Goal: Task Accomplishment & Management: Manage account settings

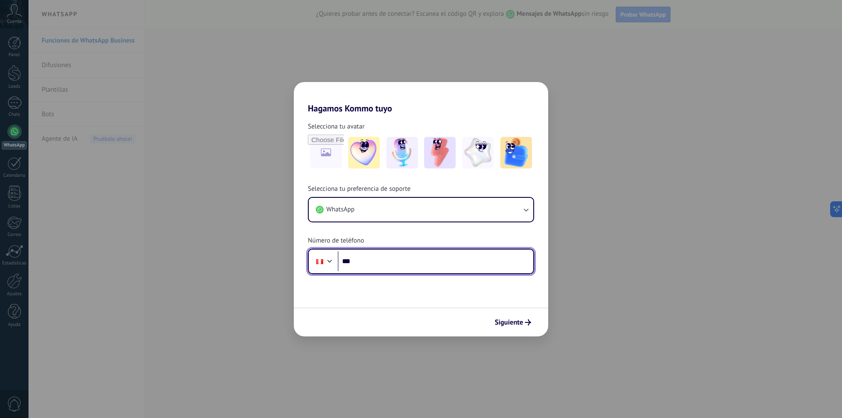
click at [387, 259] on input "***" at bounding box center [436, 261] width 196 height 20
click at [457, 265] on input "***" at bounding box center [436, 261] width 196 height 20
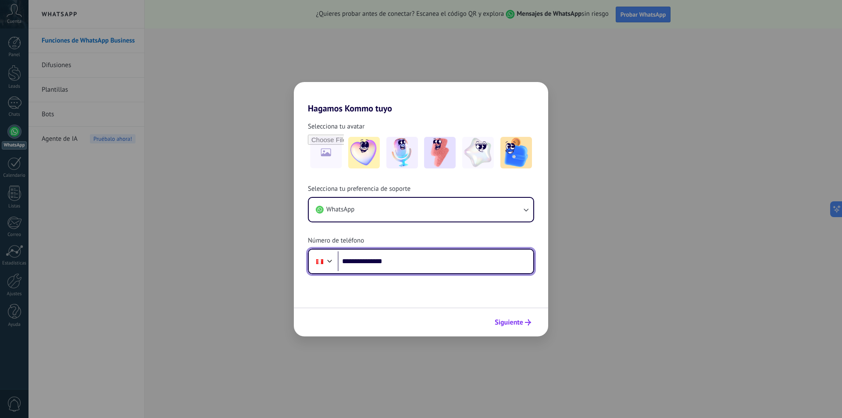
type input "**********"
click at [514, 325] on span "Siguiente" at bounding box center [509, 322] width 29 height 6
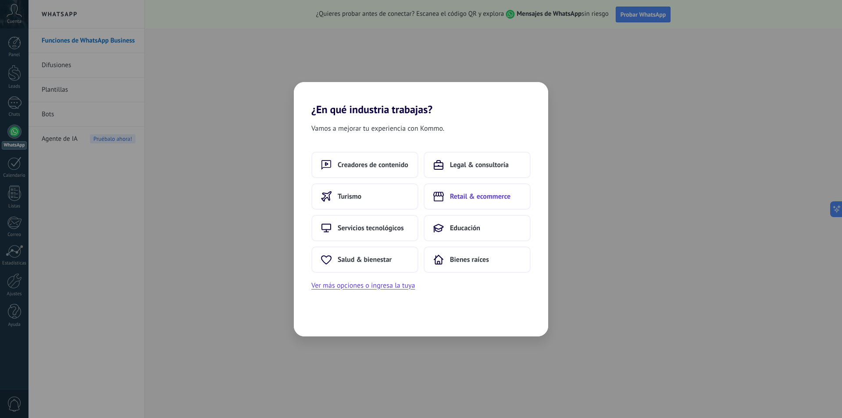
click at [480, 193] on span "Retail & ecommerce" at bounding box center [480, 196] width 61 height 9
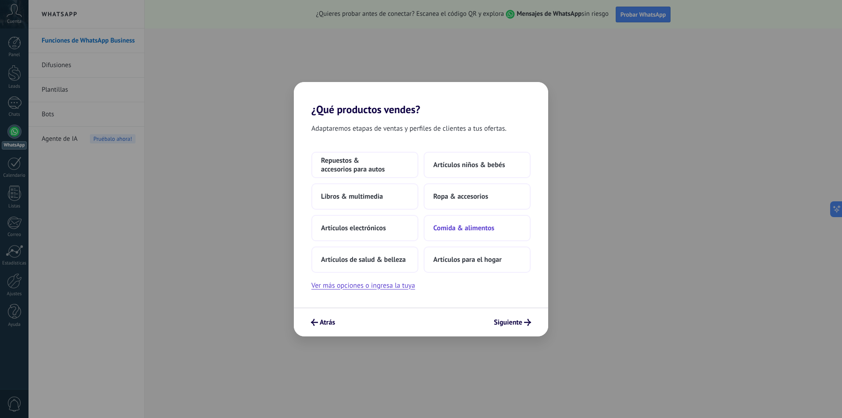
click at [478, 225] on span "Comida & alimentos" at bounding box center [463, 228] width 61 height 9
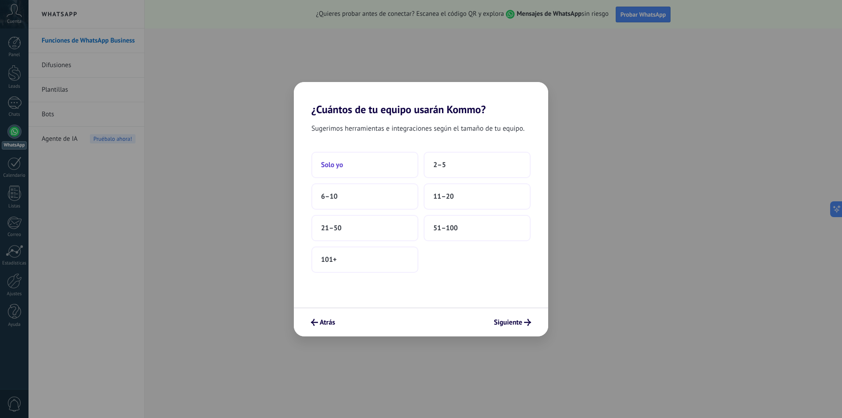
click at [371, 170] on button "Solo yo" at bounding box center [364, 165] width 107 height 26
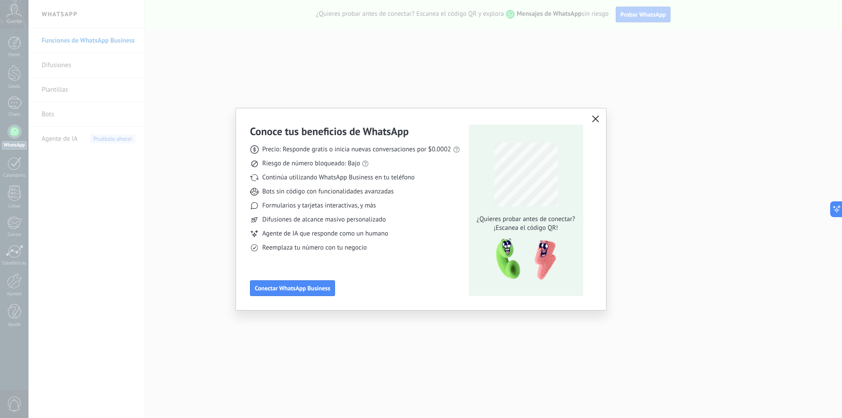
click at [598, 121] on icon "button" at bounding box center [595, 118] width 7 height 7
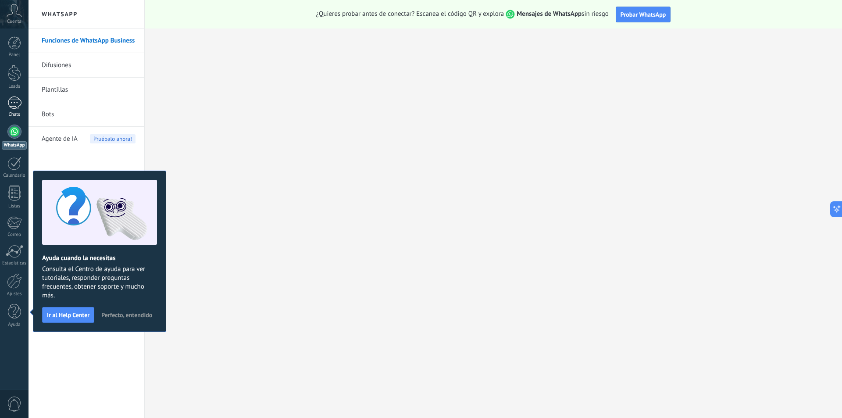
click at [17, 108] on div at bounding box center [14, 103] width 14 height 13
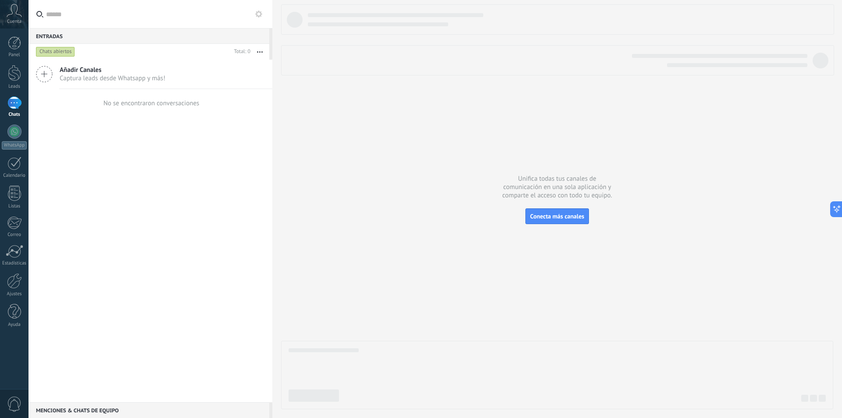
click at [21, 16] on use at bounding box center [14, 10] width 15 height 13
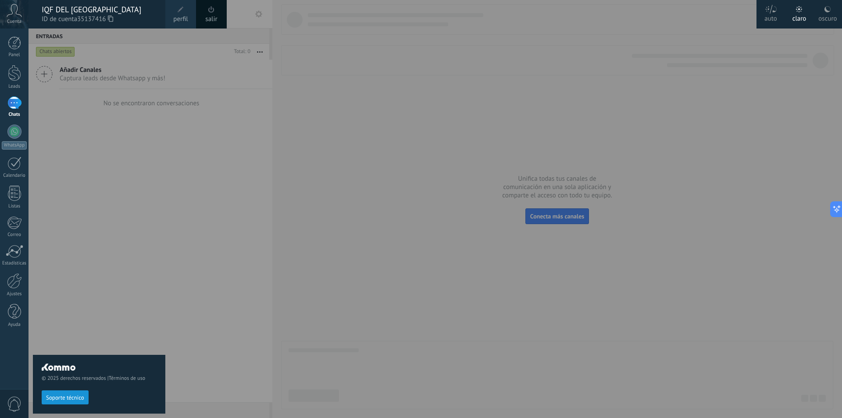
click at [170, 245] on div at bounding box center [450, 209] width 842 height 418
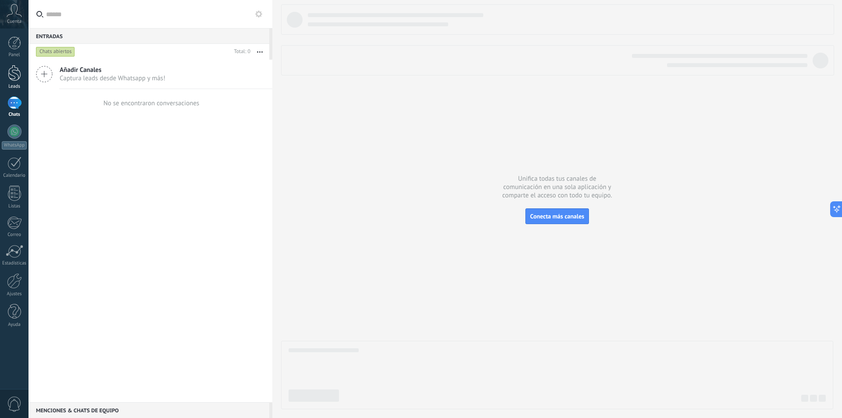
click at [16, 70] on div at bounding box center [14, 73] width 13 height 16
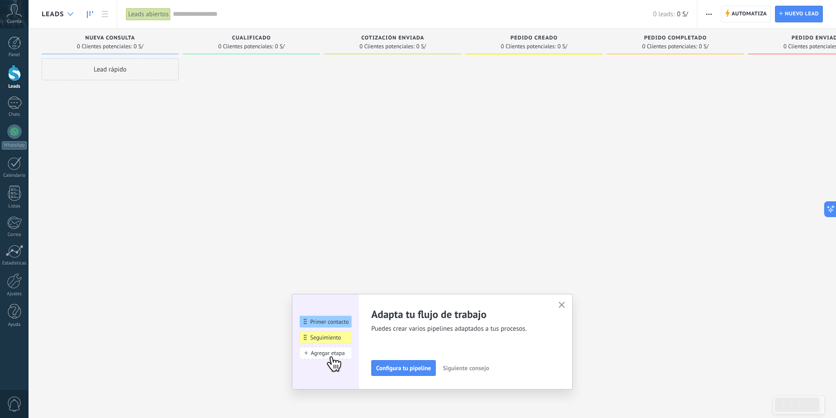
click at [69, 16] on div at bounding box center [70, 14] width 14 height 17
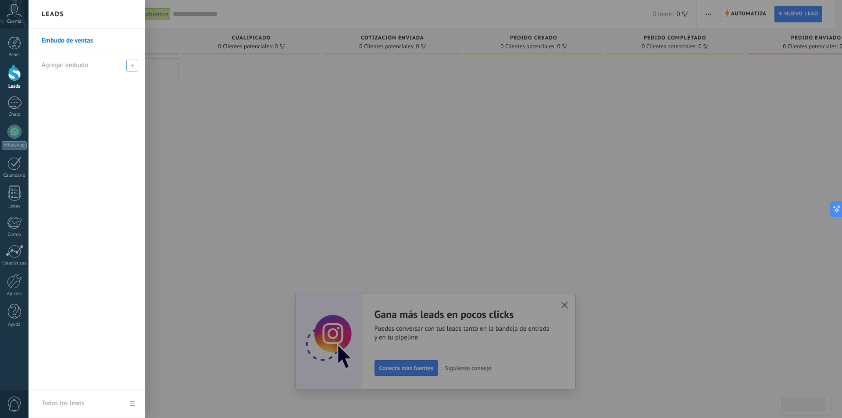
click at [56, 68] on span "Agregar embudo" at bounding box center [65, 65] width 47 height 8
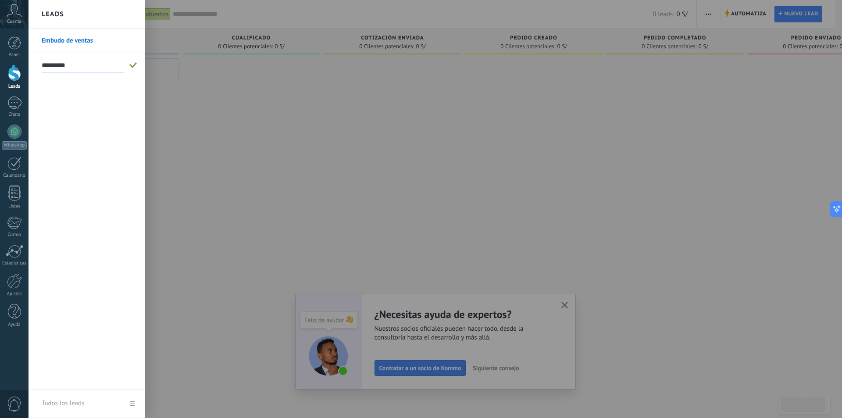
type input "**********"
drag, startPoint x: 68, startPoint y: 64, endPoint x: 109, endPoint y: 70, distance: 42.1
click at [109, 70] on input "**********" at bounding box center [83, 65] width 82 height 14
type input "*"
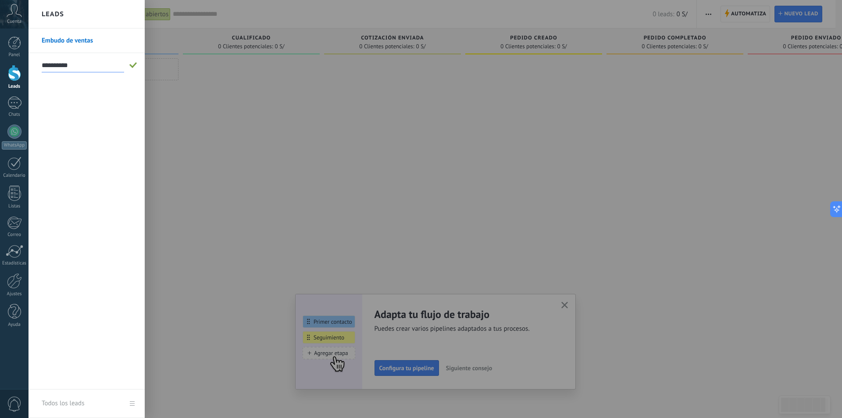
type input "**********"
click at [133, 69] on span at bounding box center [134, 65] width 10 height 11
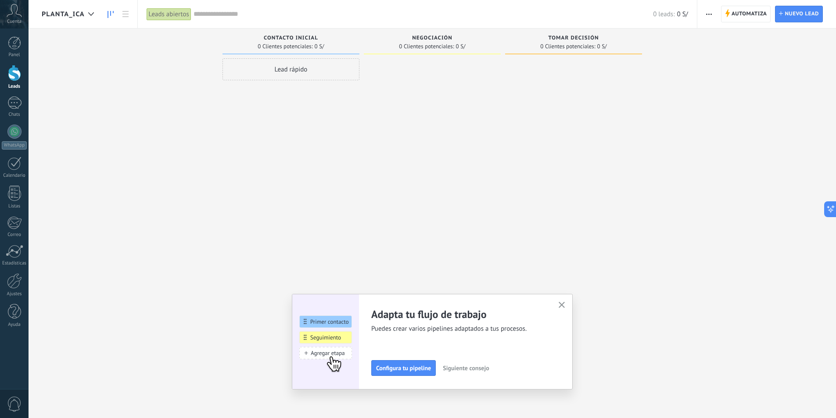
click at [10, 408] on span "0" at bounding box center [14, 404] width 15 height 15
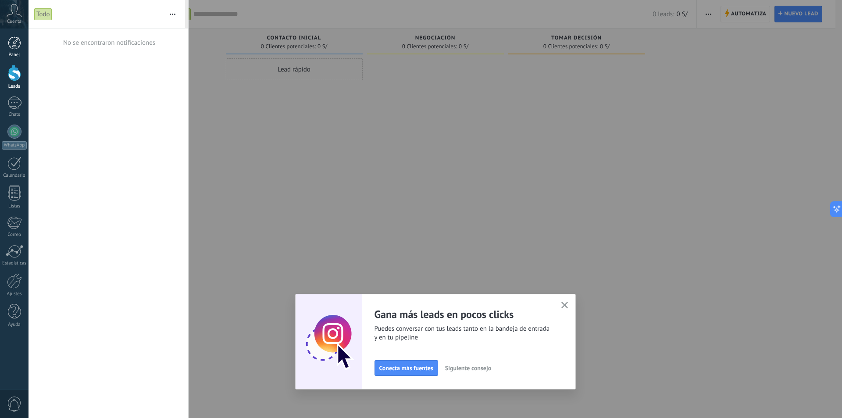
click at [14, 48] on div at bounding box center [14, 42] width 13 height 13
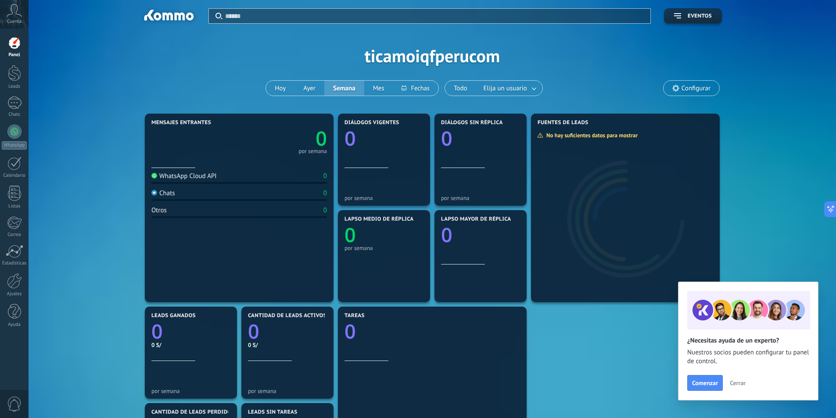
click at [10, 14] on icon at bounding box center [14, 10] width 15 height 13
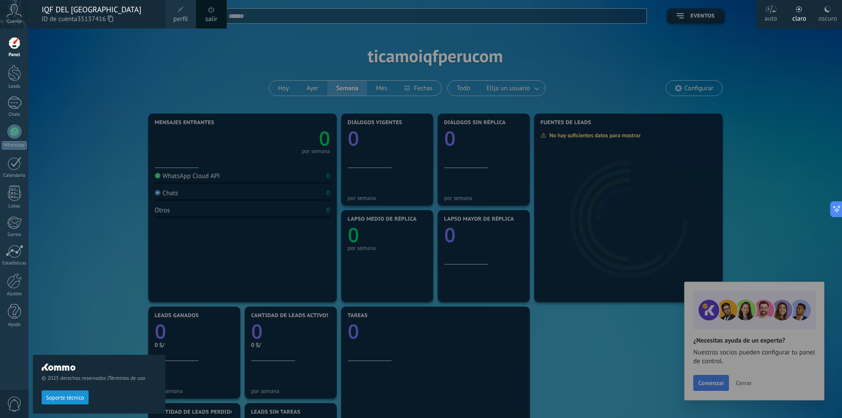
click at [702, 392] on div at bounding box center [450, 209] width 842 height 418
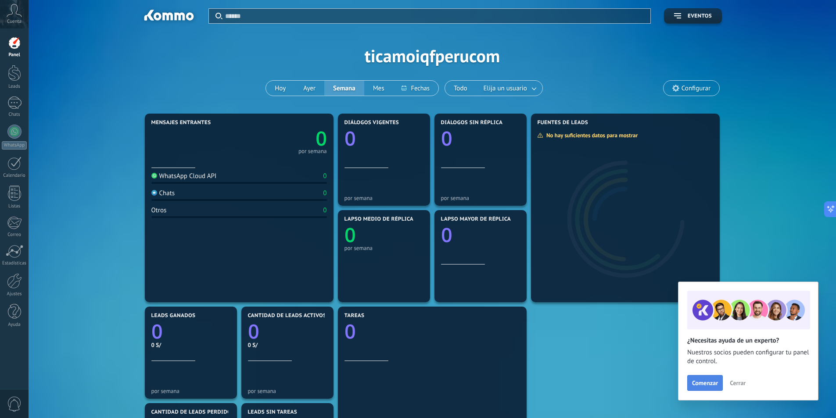
click at [711, 382] on span "Comenzar" at bounding box center [705, 383] width 26 height 6
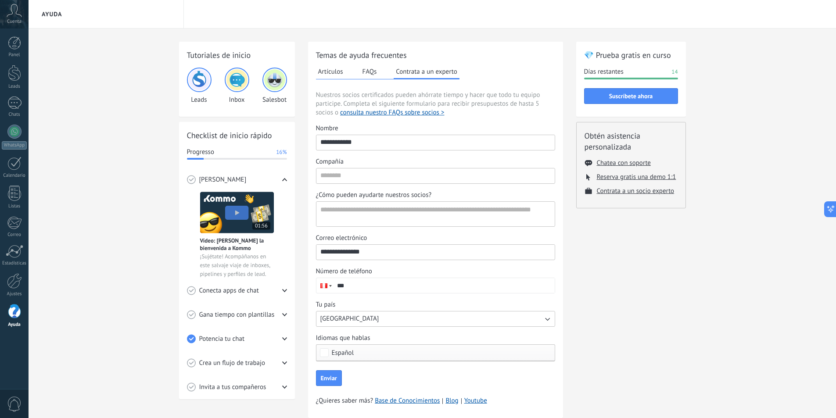
click at [383, 183] on div at bounding box center [435, 176] width 239 height 16
click at [383, 183] on input "Compañía" at bounding box center [435, 175] width 238 height 14
drag, startPoint x: 361, startPoint y: 140, endPoint x: 283, endPoint y: 140, distance: 77.7
click at [283, 140] on div "Tutoriales de inicio Leads Inbox Salesbot Checklist de inicio rápido Progresso …" at bounding box center [432, 235] width 507 height 387
click at [333, 175] on input "Compañía" at bounding box center [435, 175] width 238 height 14
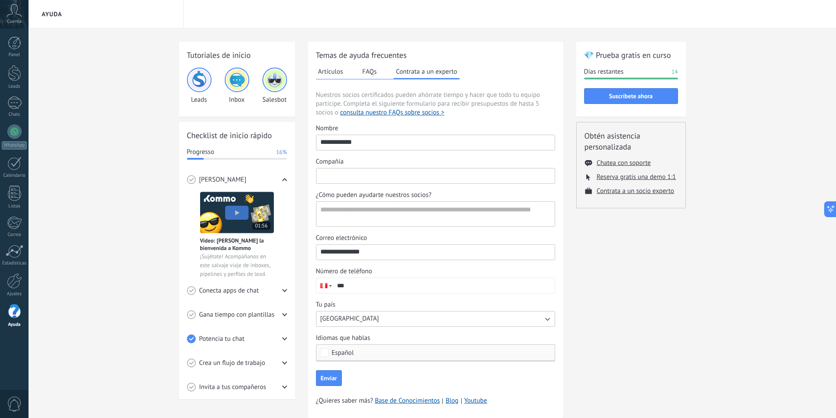
paste input "**********"
type input "**********"
click at [354, 215] on textarea "¿Cómo pueden ayudarte nuestros socios?" at bounding box center [434, 214] width 236 height 25
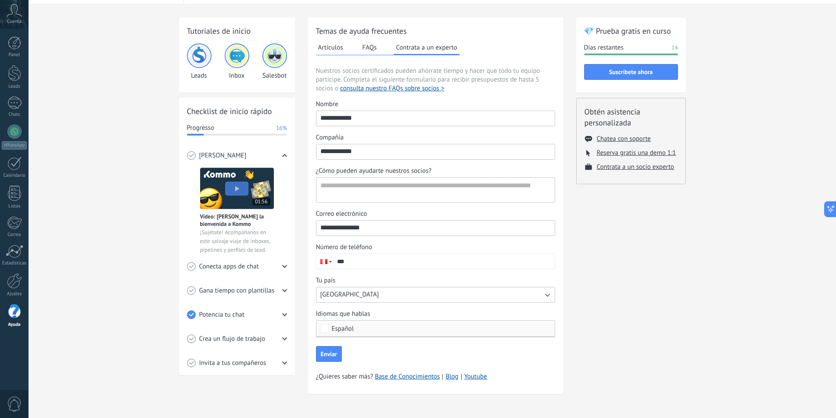
click at [646, 293] on div "💎 Prueba gratis en curso Días restantes 14 Suscríbete ahora Obtén asistencia pe…" at bounding box center [631, 211] width 110 height 387
click at [332, 50] on button "Artículos" at bounding box center [330, 47] width 29 height 13
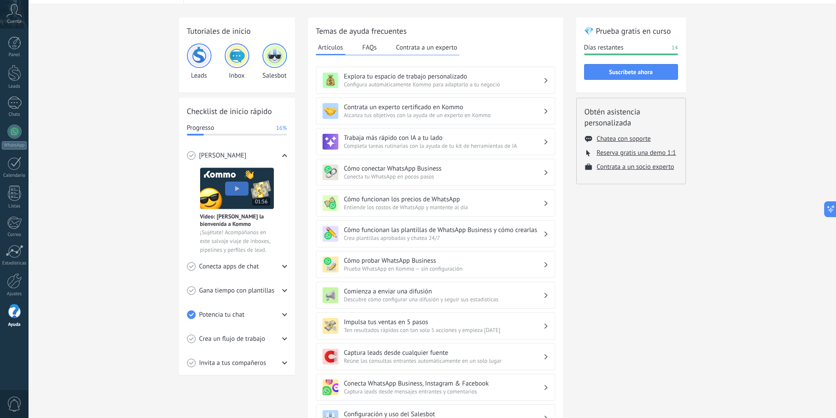
click at [369, 51] on button "FAQs" at bounding box center [369, 47] width 19 height 13
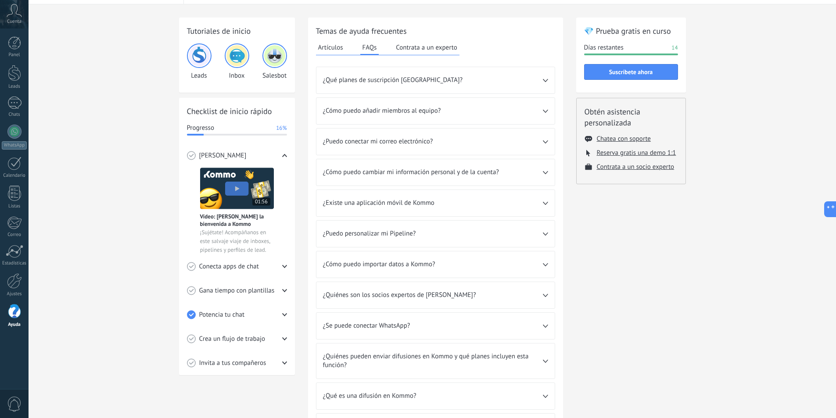
click at [112, 150] on div "Tutoriales de inicio Leads Inbox Salesbot Checklist de inicio rápido Progresso …" at bounding box center [432, 250] width 807 height 492
click at [7, 103] on div at bounding box center [14, 103] width 14 height 13
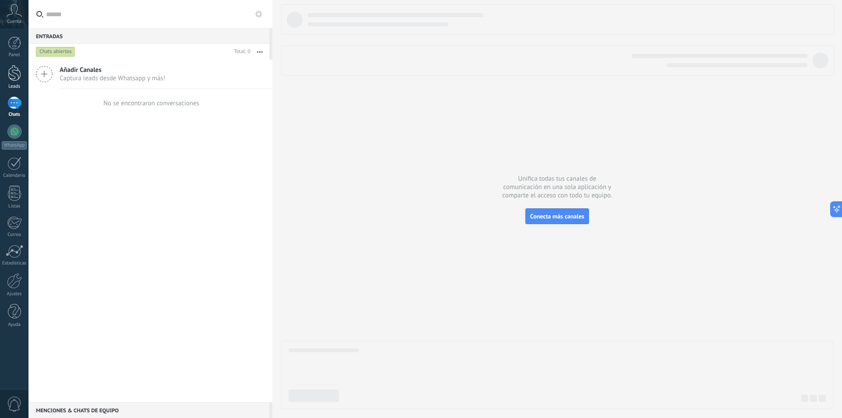
click at [11, 70] on div at bounding box center [14, 73] width 13 height 16
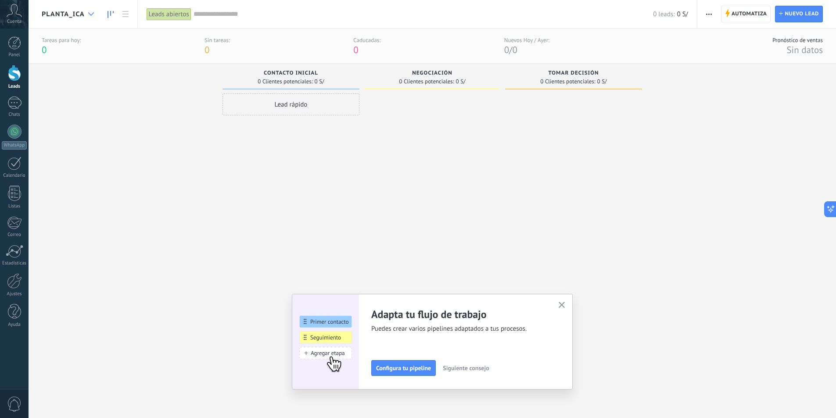
click at [91, 14] on icon at bounding box center [91, 14] width 6 height 4
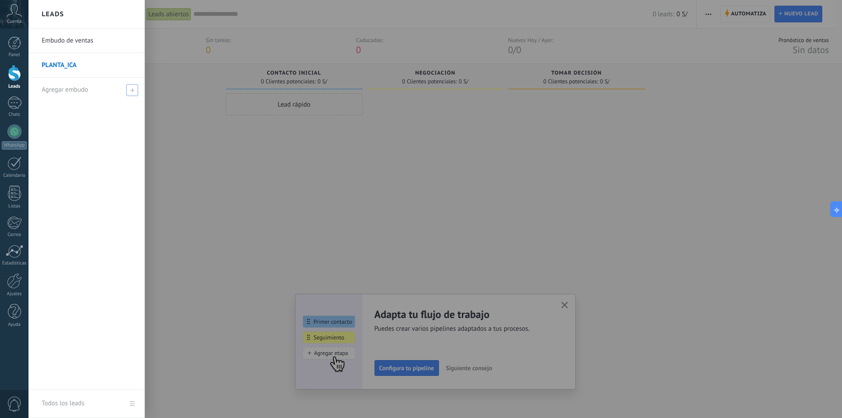
click at [86, 94] on div "Agregar embudo" at bounding box center [89, 90] width 94 height 24
type input "********"
click at [133, 90] on span at bounding box center [133, 90] width 8 height 6
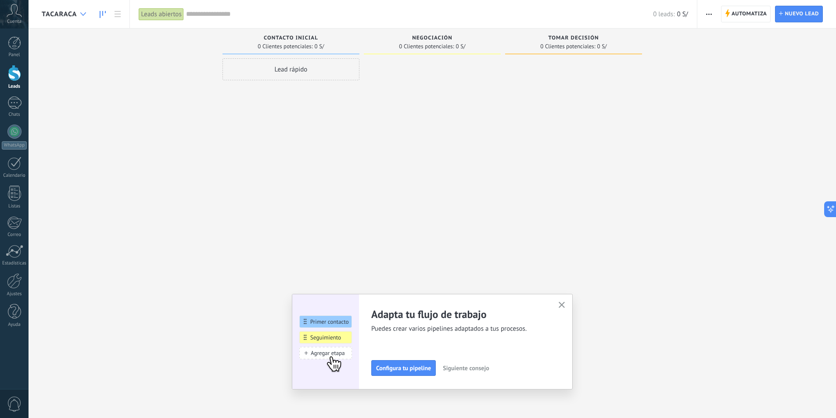
click at [81, 17] on div at bounding box center [83, 14] width 14 height 17
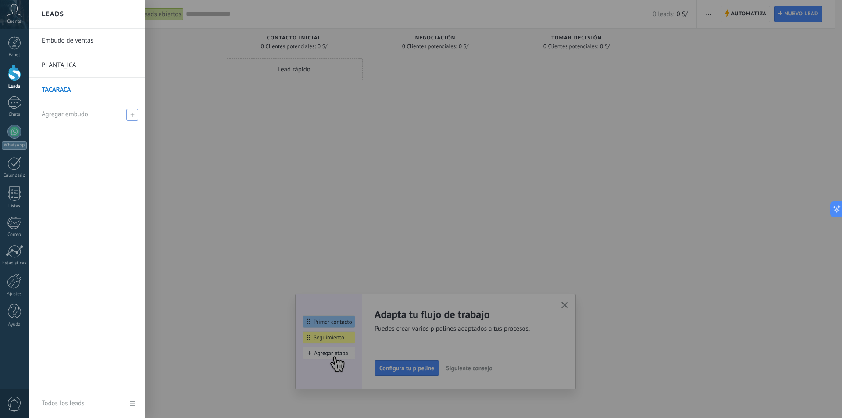
click at [59, 113] on span "Agregar embudo" at bounding box center [65, 114] width 47 height 8
type input "********"
click at [132, 113] on span at bounding box center [133, 114] width 8 height 6
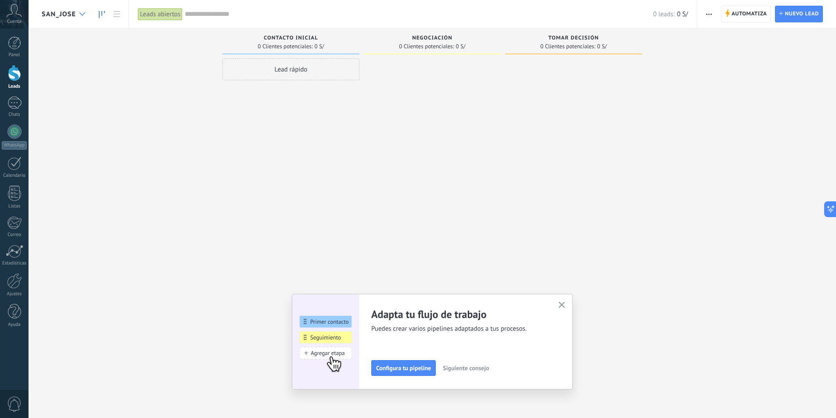
click at [84, 17] on div at bounding box center [82, 14] width 14 height 17
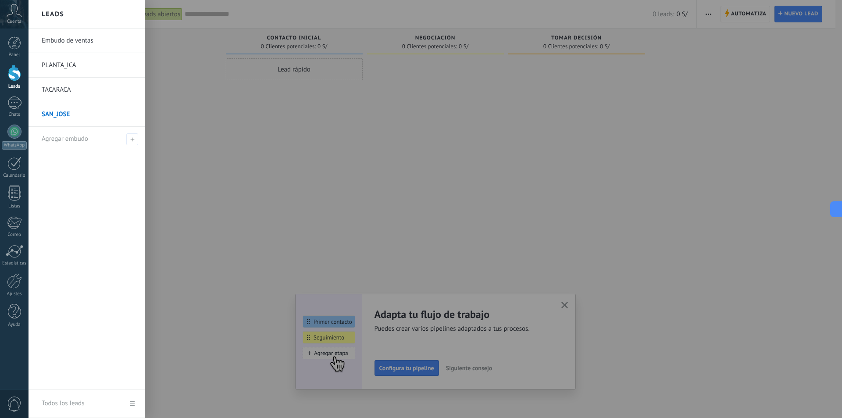
click at [93, 60] on link "PLANTA_ICA" at bounding box center [89, 65] width 94 height 25
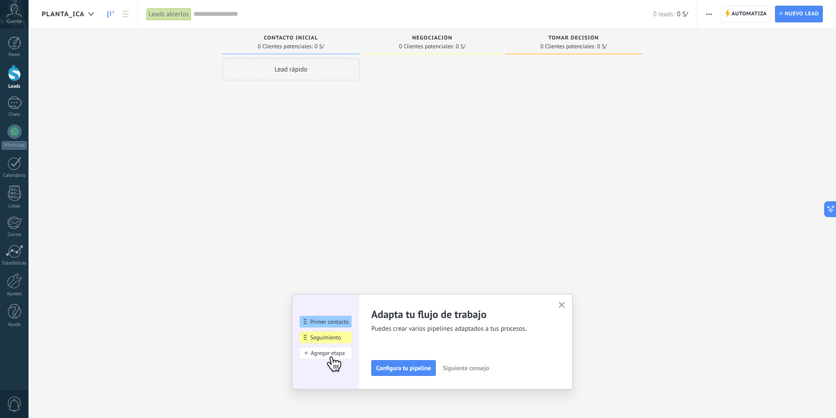
drag, startPoint x: 418, startPoint y: 100, endPoint x: 342, endPoint y: 102, distance: 76.4
click at [342, 102] on div "Leads Entrantes Solicitudes: [PHONE_NUMBER] Contacto inicial 0 Clientes potenci…" at bounding box center [439, 195] width 794 height 333
click at [708, 14] on icon "button" at bounding box center [709, 14] width 6 height 1
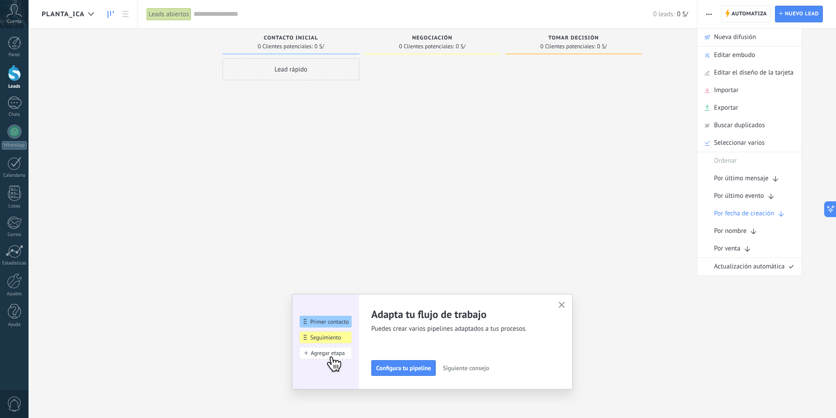
click at [516, 166] on div at bounding box center [573, 210] width 137 height 304
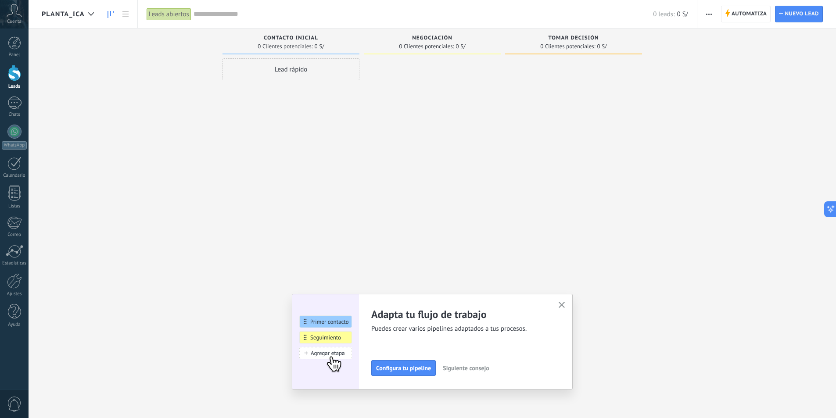
click at [706, 13] on span "button" at bounding box center [709, 14] width 6 height 17
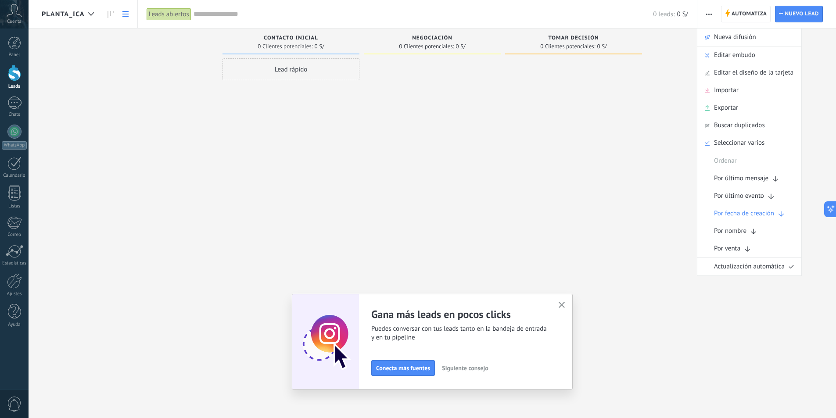
click at [125, 15] on icon at bounding box center [125, 14] width 6 height 6
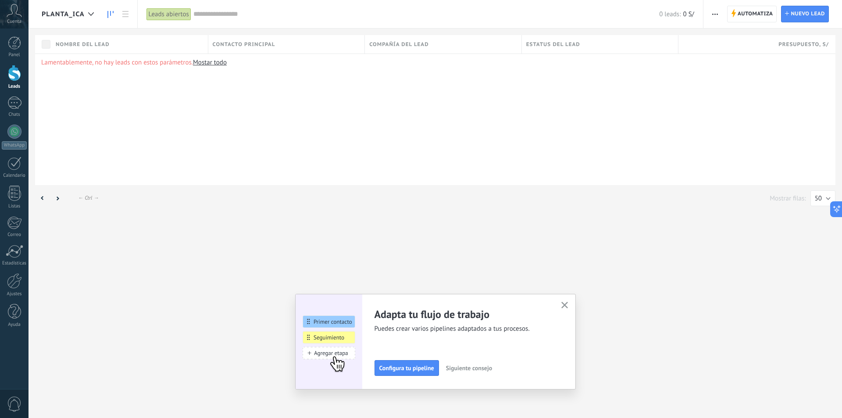
click at [115, 12] on link at bounding box center [110, 14] width 15 height 17
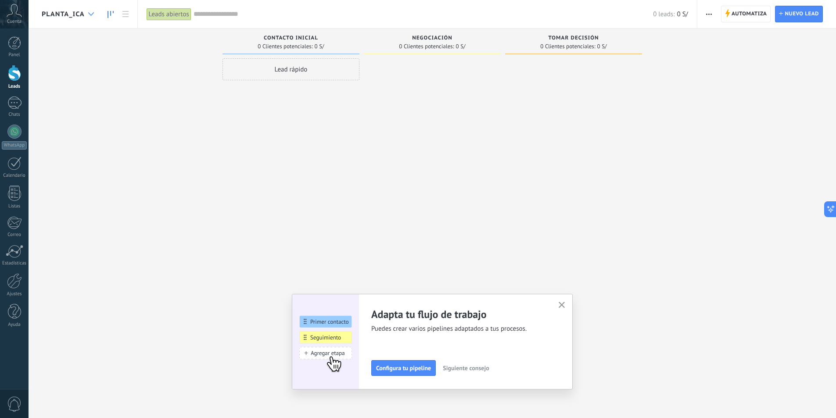
click at [91, 14] on icon at bounding box center [91, 14] width 6 height 4
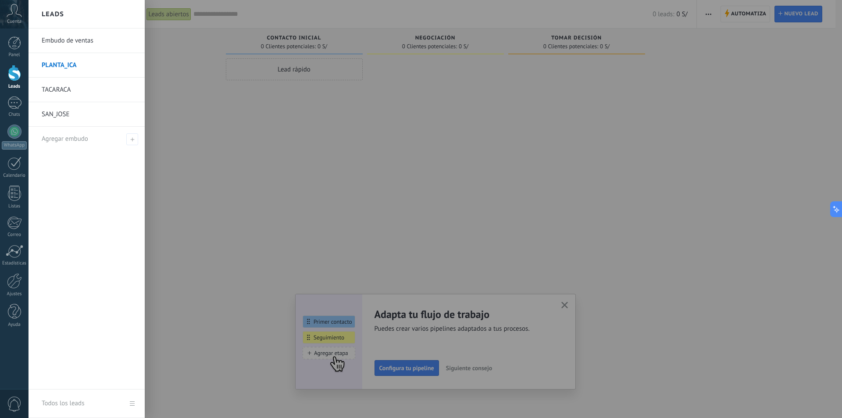
click at [535, 145] on div at bounding box center [450, 209] width 842 height 418
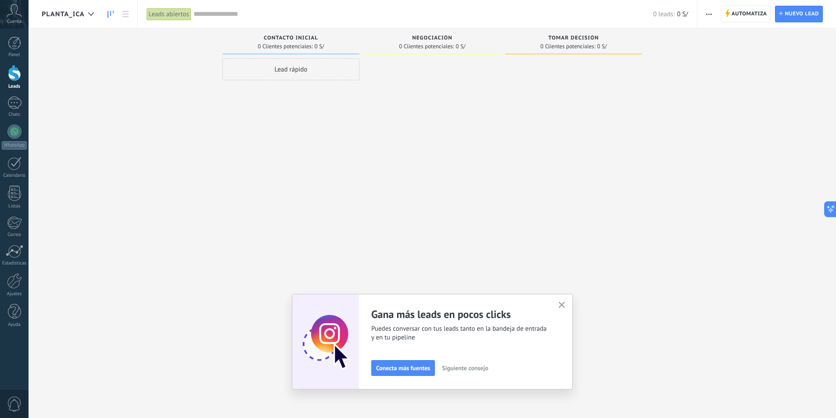
click at [705, 15] on button "button" at bounding box center [708, 14] width 13 height 17
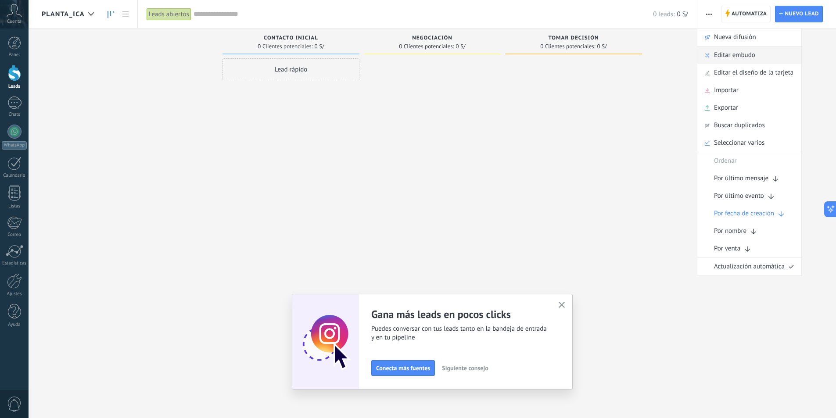
click at [757, 54] on div "Editar embudo" at bounding box center [749, 56] width 104 height 18
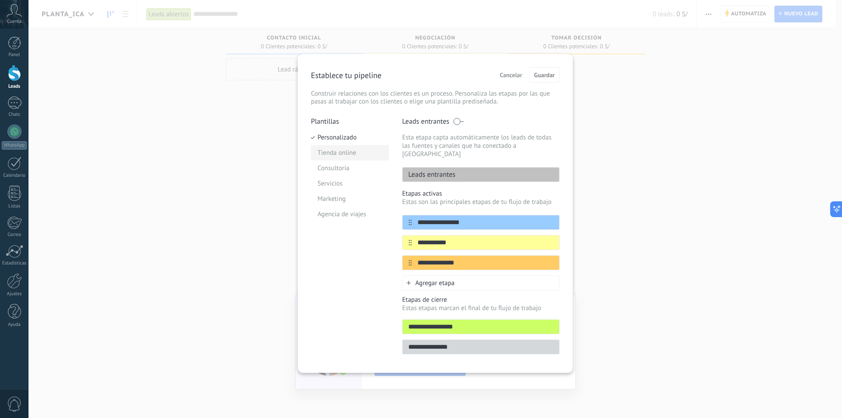
click at [348, 154] on li "Tienda online" at bounding box center [350, 152] width 78 height 15
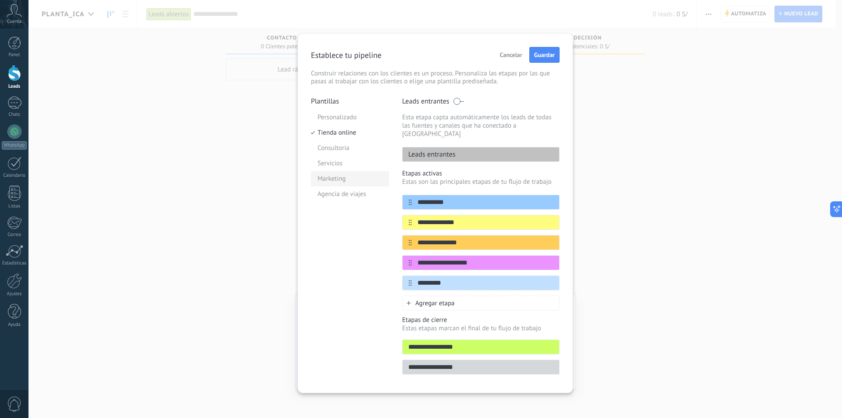
click at [345, 175] on li "Marketing" at bounding box center [350, 178] width 78 height 15
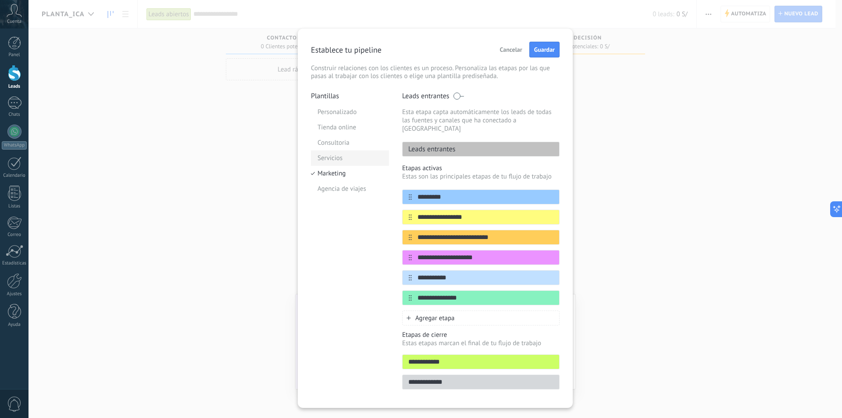
click at [346, 156] on li "Servicios" at bounding box center [350, 157] width 78 height 15
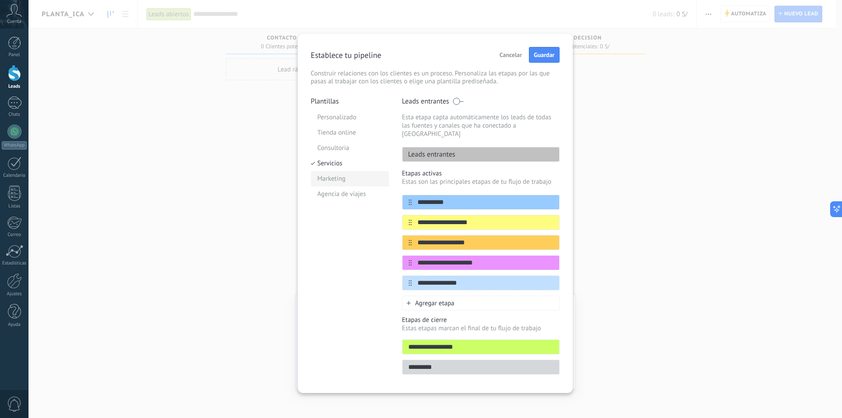
click at [340, 180] on li "Marketing" at bounding box center [350, 178] width 78 height 15
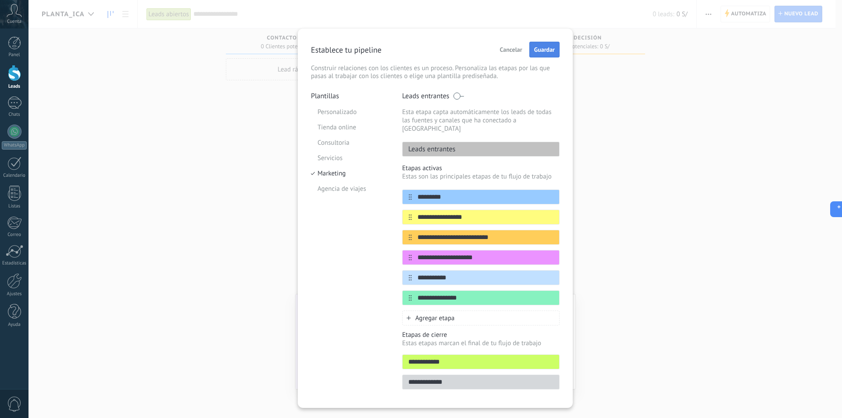
click at [544, 48] on span "Guardar" at bounding box center [544, 50] width 21 height 6
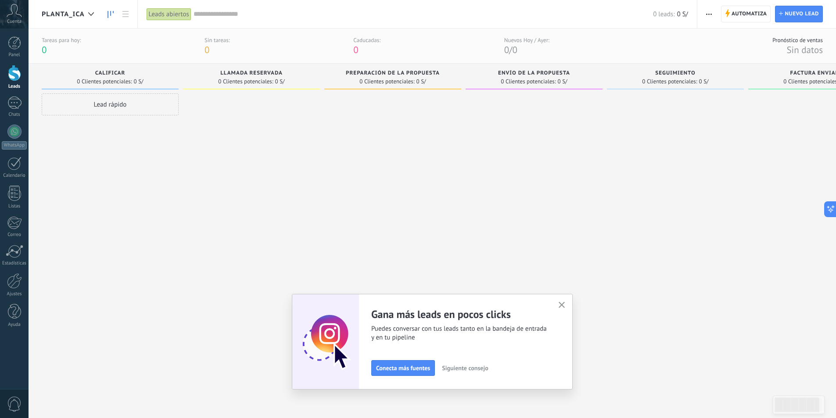
click at [563, 301] on button "button" at bounding box center [561, 306] width 11 height 12
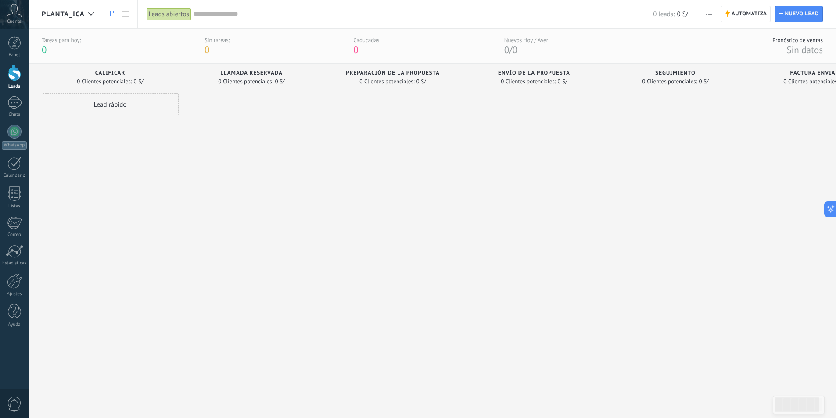
click at [250, 72] on span "Llamada reservada" at bounding box center [251, 73] width 62 height 6
click at [372, 188] on div at bounding box center [392, 245] width 137 height 304
click at [499, 227] on div at bounding box center [533, 245] width 137 height 304
click at [272, 70] on div "Llamada reservada 0 Clientes potenciales: 0 S/" at bounding box center [251, 77] width 137 height 26
click at [90, 13] on icon at bounding box center [91, 14] width 6 height 4
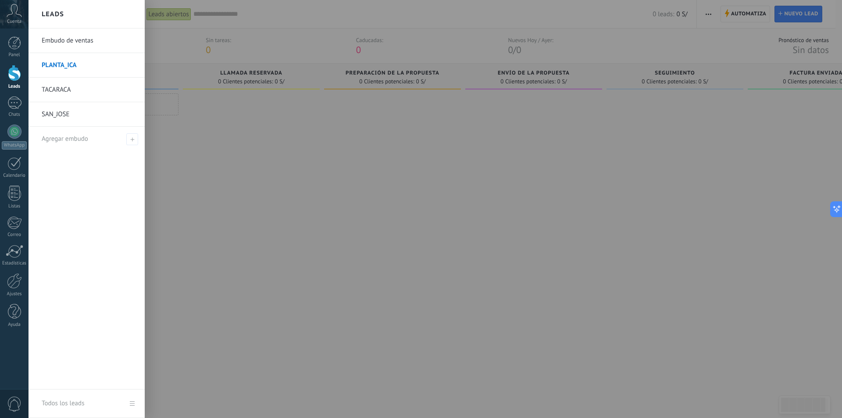
click at [102, 192] on div "Embudo de ventas PLANTA_ICA TACARACA SAN_JOSE Agregar embudo" at bounding box center [87, 209] width 116 height 361
click at [757, 28] on div at bounding box center [450, 209] width 842 height 418
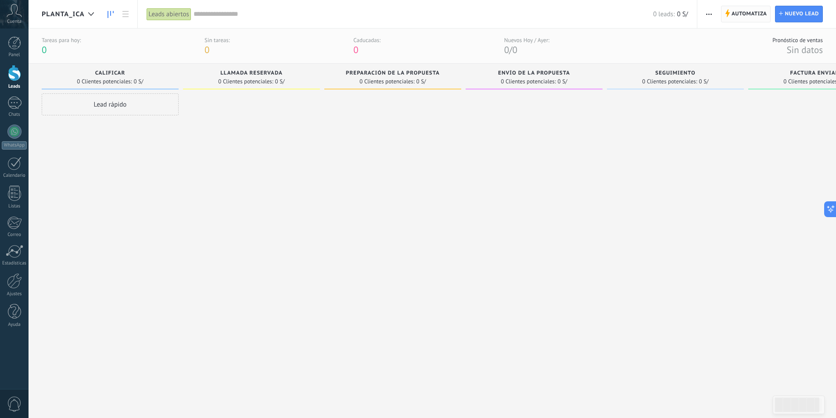
click at [746, 11] on span "Automatiza" at bounding box center [749, 14] width 36 height 16
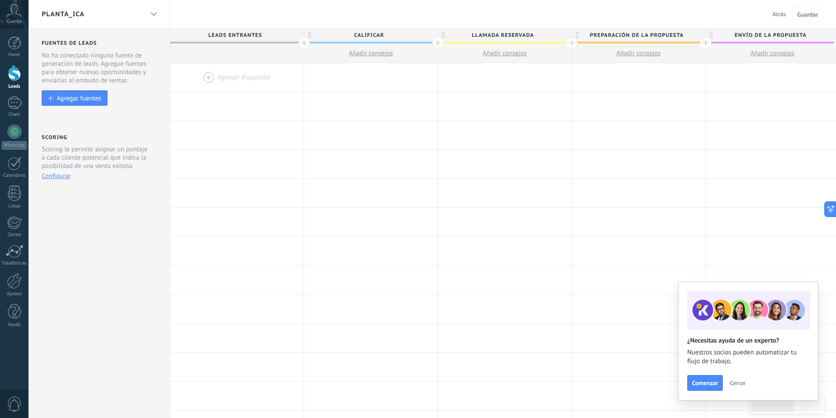
click at [157, 15] on div at bounding box center [153, 14] width 15 height 17
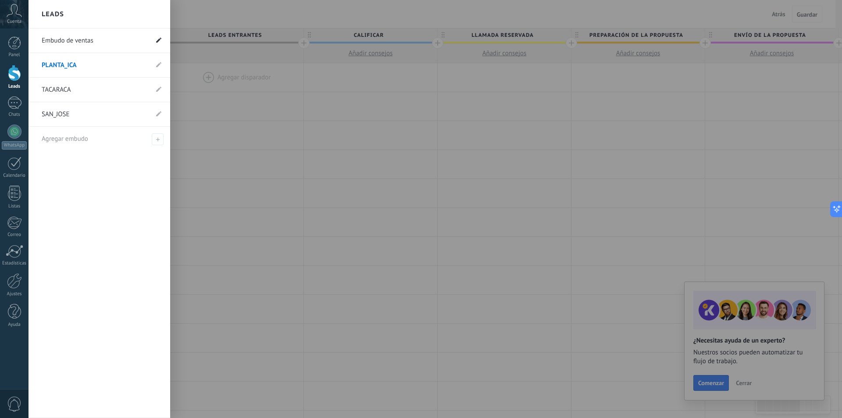
click at [159, 42] on icon at bounding box center [158, 39] width 5 height 5
drag, startPoint x: 105, startPoint y: 40, endPoint x: 17, endPoint y: 40, distance: 88.2
click at [17, 40] on div "© 2025 derechos reservados | Términos de uso Soporte técnico auto claro oscuro …" at bounding box center [14, 209] width 29 height 418
click at [94, 39] on link "Embudo de ventas" at bounding box center [95, 41] width 107 height 25
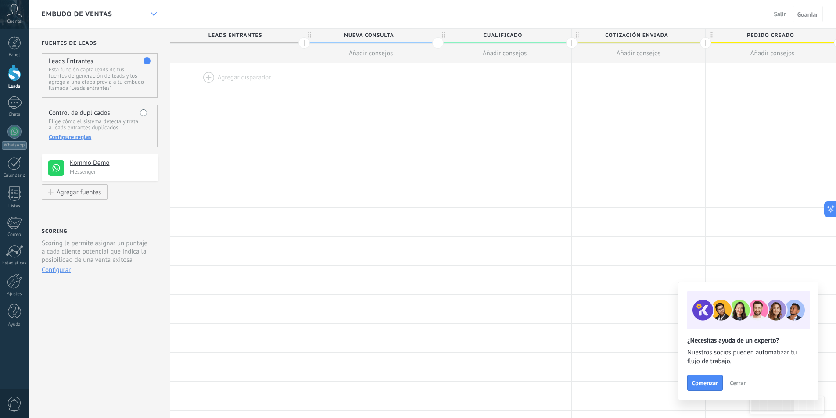
click at [155, 15] on icon at bounding box center [154, 14] width 6 height 4
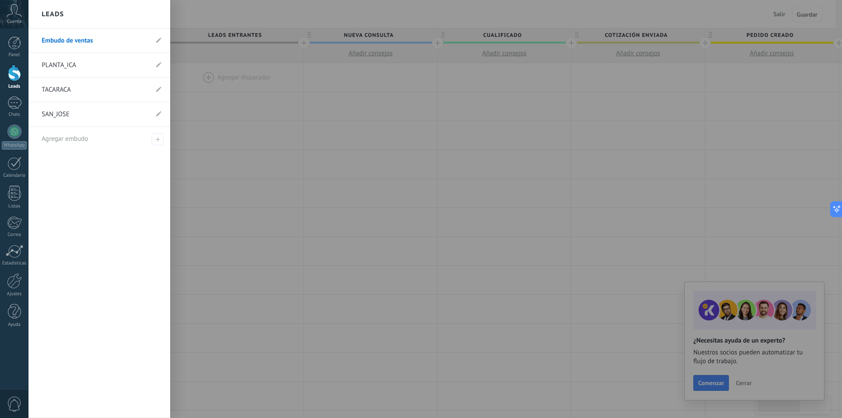
click at [155, 40] on li "Embudo de ventas" at bounding box center [100, 41] width 142 height 25
click at [158, 40] on icon at bounding box center [158, 39] width 5 height 5
click at [111, 41] on input "**********" at bounding box center [95, 41] width 107 height 14
type input "*"
type input "******"
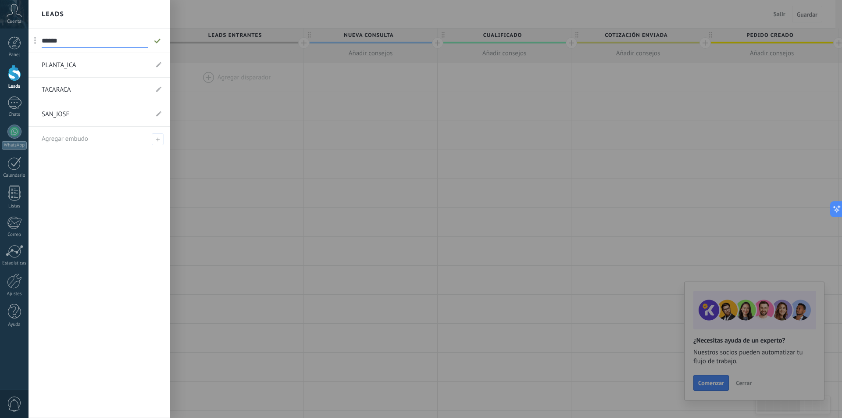
click at [159, 38] on icon at bounding box center [158, 40] width 10 height 5
click at [294, 258] on div at bounding box center [450, 209] width 842 height 418
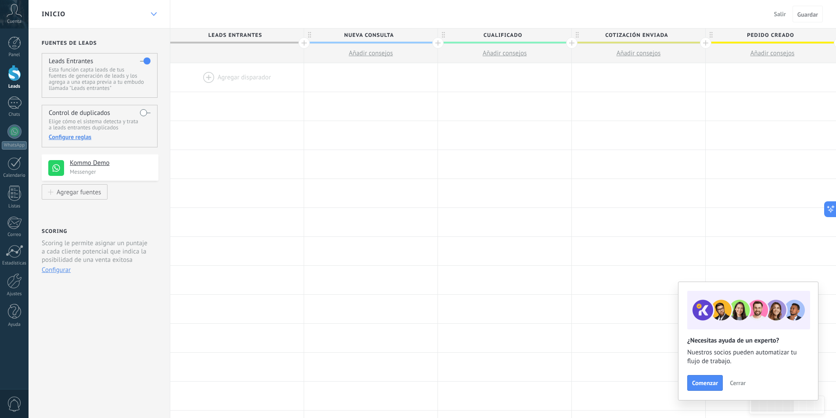
click at [159, 14] on div at bounding box center [153, 14] width 15 height 17
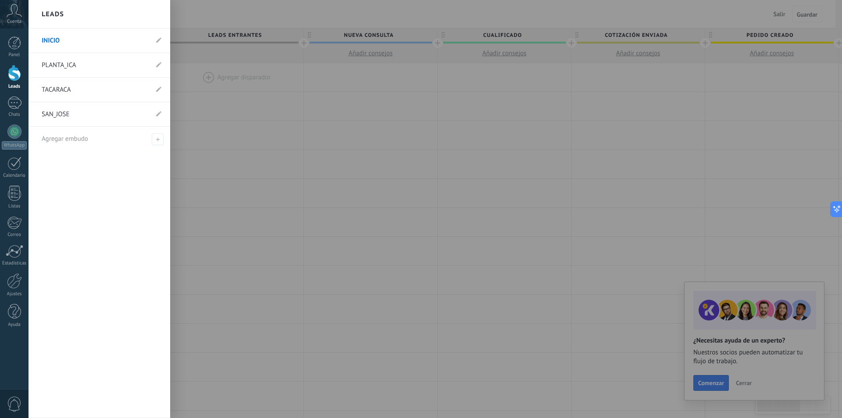
click at [389, 137] on div at bounding box center [450, 209] width 842 height 418
click at [13, 75] on div at bounding box center [14, 73] width 13 height 16
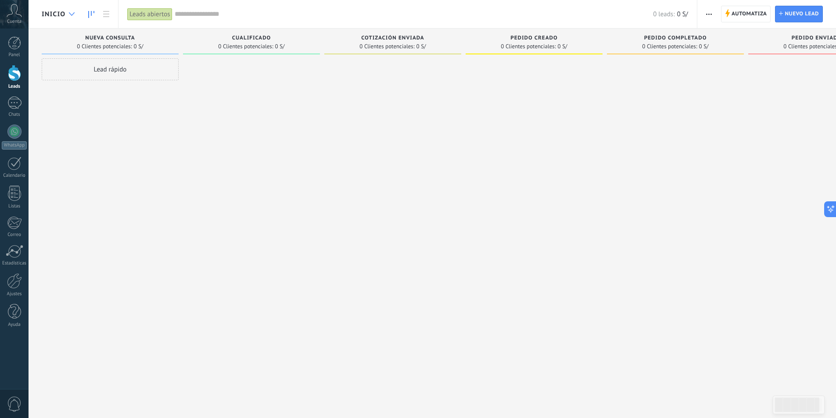
click at [72, 16] on div at bounding box center [71, 14] width 14 height 17
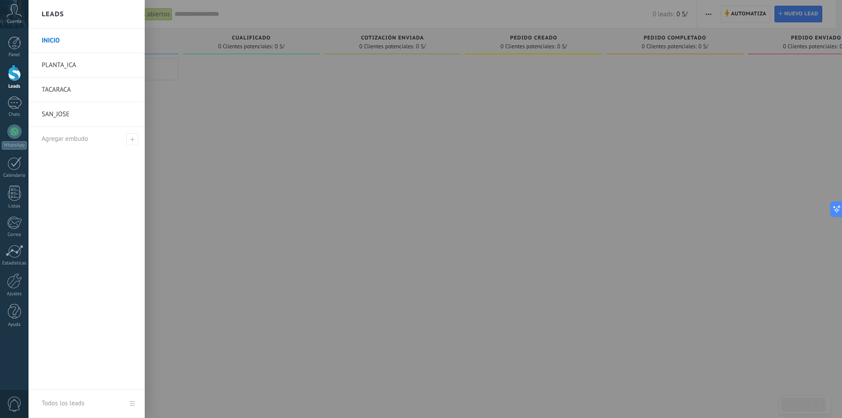
click at [76, 66] on link "PLANTA_ICA" at bounding box center [89, 65] width 94 height 25
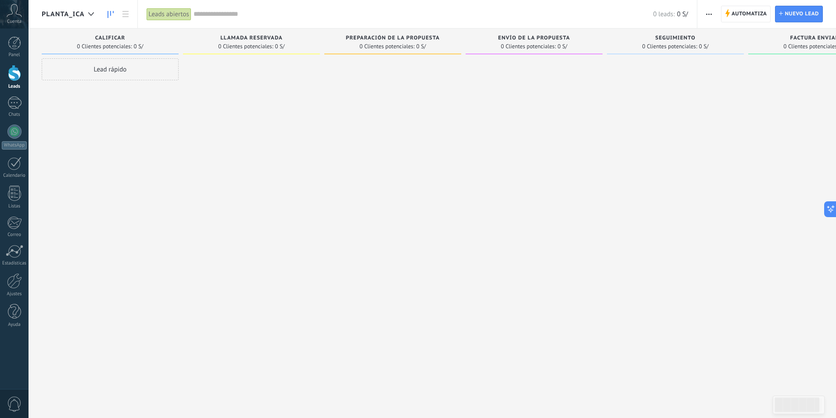
scroll to position [0, 62]
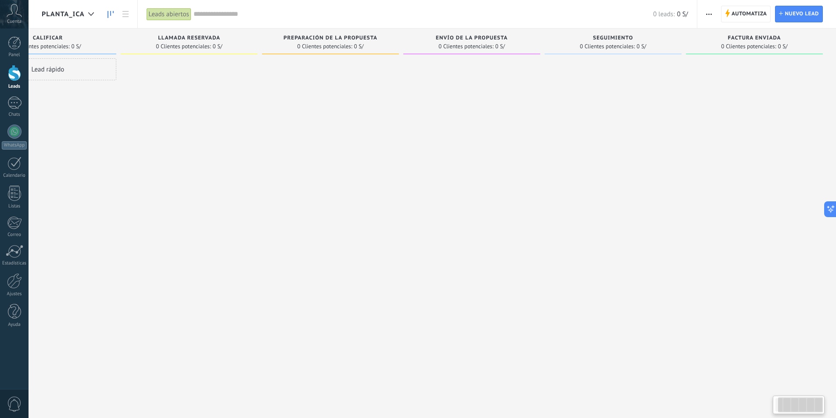
drag, startPoint x: 732, startPoint y: 97, endPoint x: 310, endPoint y: 75, distance: 423.0
click at [310, 75] on div "Leads Entrantes Solicitudes: 0 0 0 0 0 0 0 0 0 Calificar 0 Clientes potenciales…" at bounding box center [407, 195] width 856 height 333
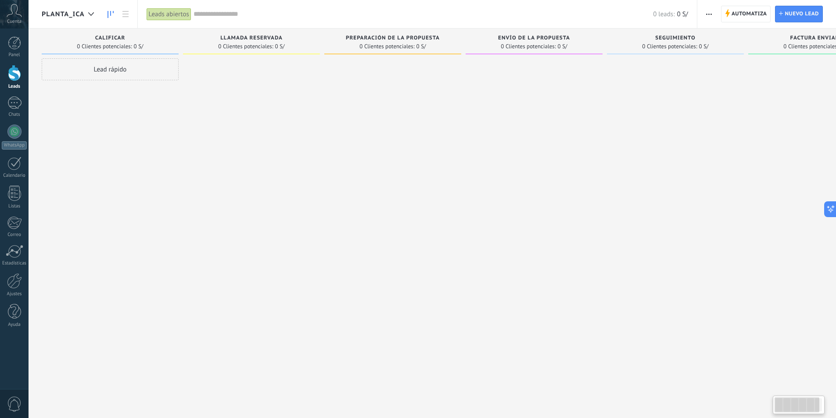
drag, startPoint x: 327, startPoint y: 82, endPoint x: 842, endPoint y: 57, distance: 515.2
click at [836, 57] on html ".abccls-1,.abccls-2{fill-rule:evenodd}.abccls-2{fill:#fff} .abfcls-1{fill:none}…" at bounding box center [418, 209] width 836 height 418
click at [709, 15] on span "button" at bounding box center [709, 14] width 6 height 17
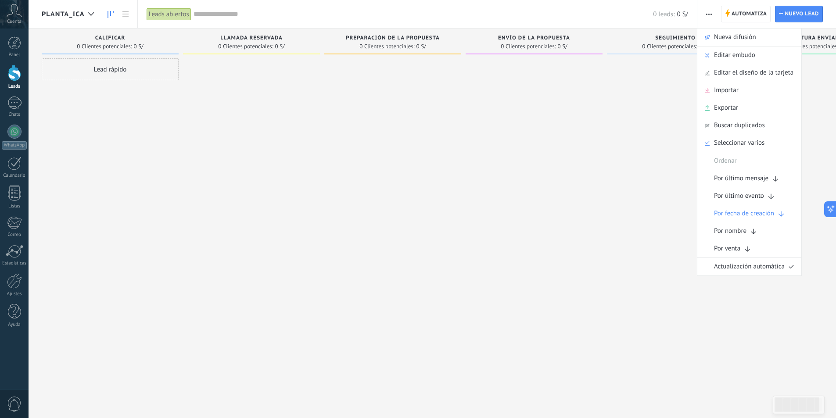
click at [133, 167] on div "Lead rápido" at bounding box center [110, 210] width 137 height 304
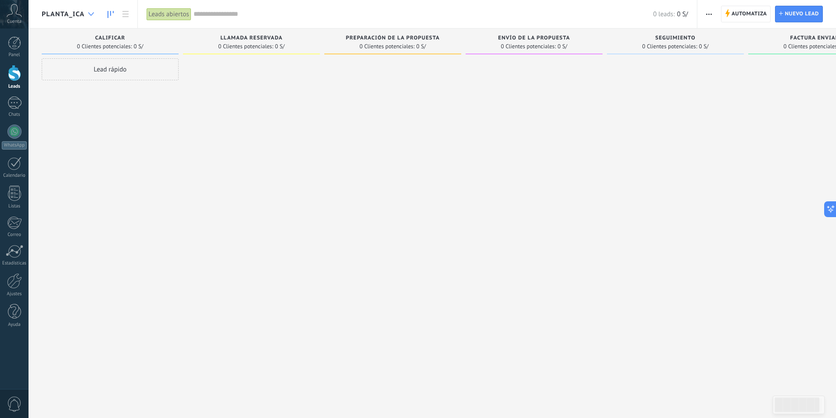
click at [91, 18] on div at bounding box center [91, 14] width 14 height 17
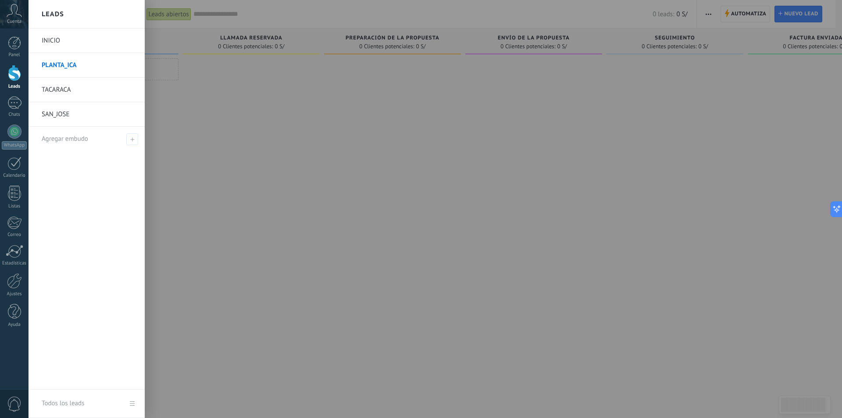
click at [78, 48] on link "INICIO" at bounding box center [89, 41] width 94 height 25
click at [79, 73] on link "PLANTA_ICA" at bounding box center [89, 65] width 94 height 25
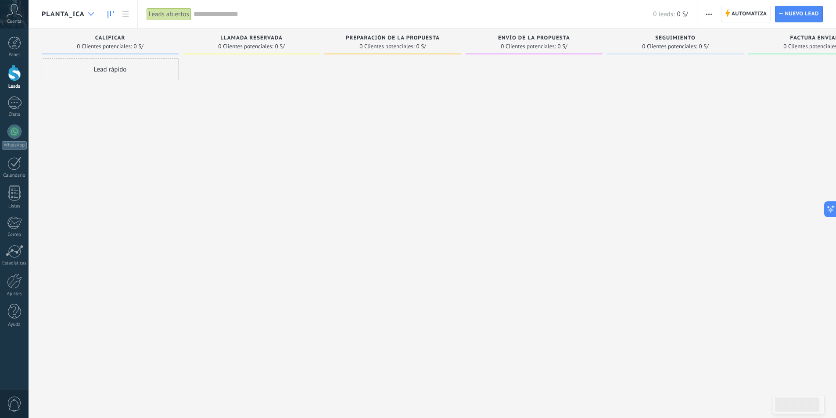
click at [92, 14] on use at bounding box center [91, 14] width 6 height 4
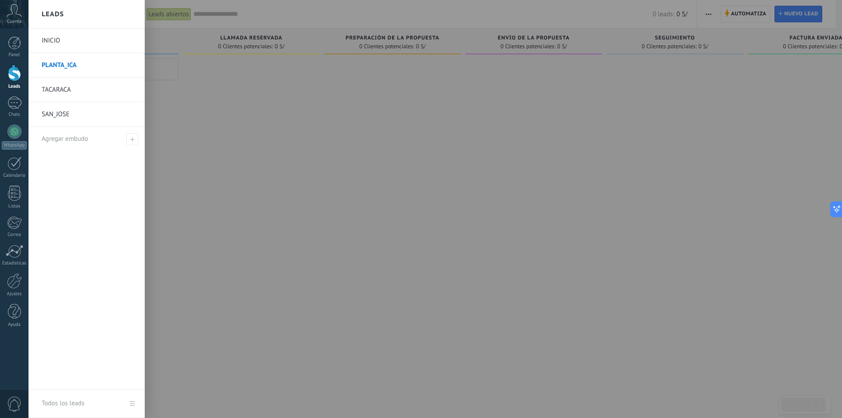
click at [77, 87] on link "TACARACA" at bounding box center [89, 90] width 94 height 25
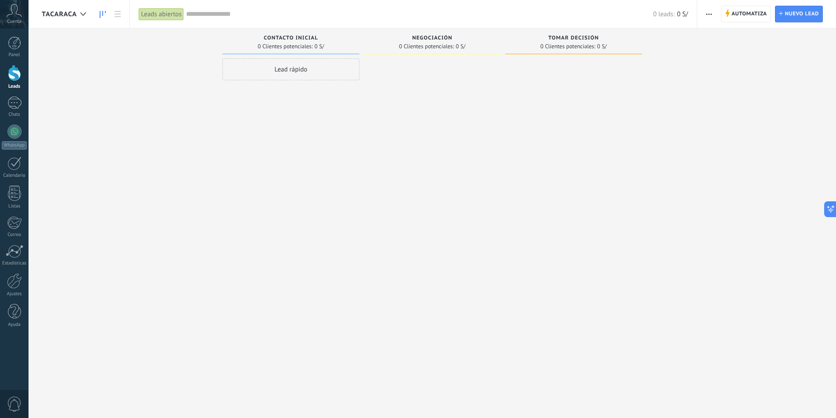
drag, startPoint x: 734, startPoint y: 14, endPoint x: 729, endPoint y: 13, distance: 4.6
click at [734, 14] on span "Automatiza" at bounding box center [749, 14] width 36 height 16
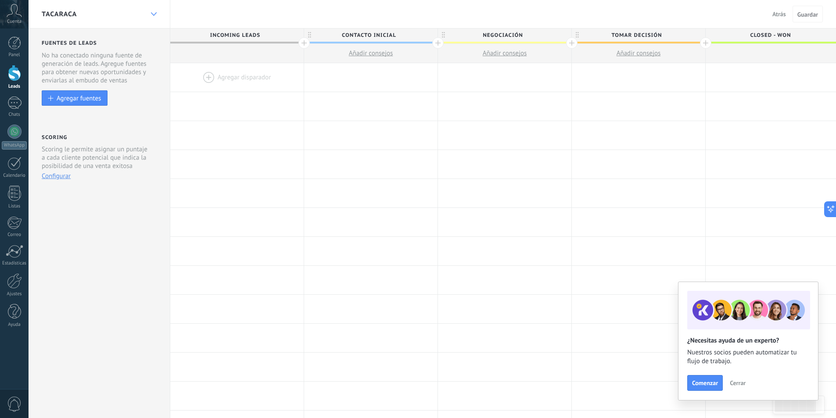
click at [151, 15] on icon at bounding box center [154, 14] width 6 height 4
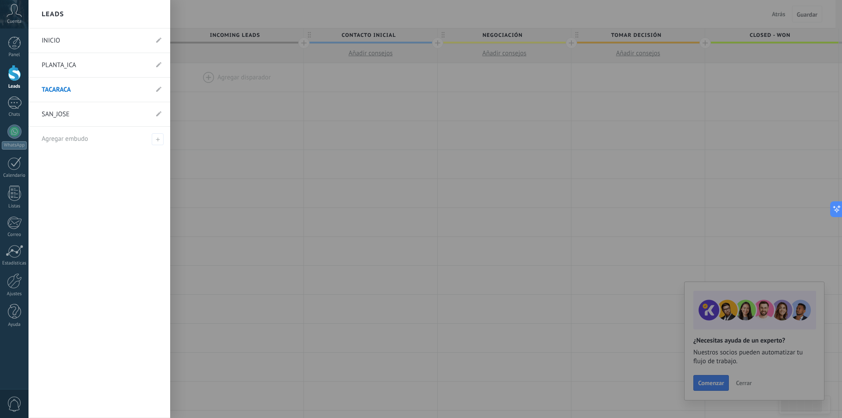
click at [680, 23] on div at bounding box center [450, 209] width 842 height 418
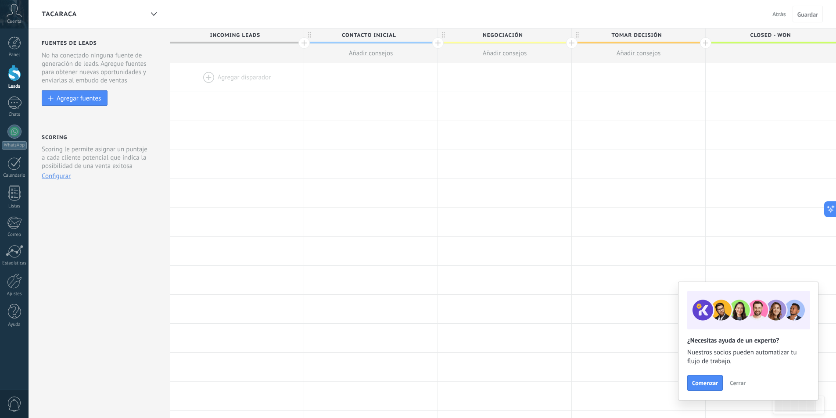
click at [777, 14] on span "Atrás" at bounding box center [779, 14] width 14 height 8
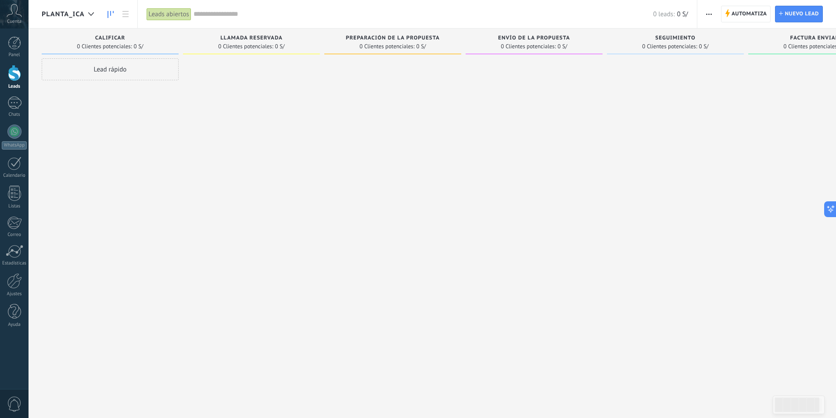
click at [180, 139] on div "Calificar 0 Clientes potenciales: 0 S/ Lead rápido" at bounding box center [112, 195] width 141 height 333
click at [11, 129] on div at bounding box center [14, 132] width 14 height 14
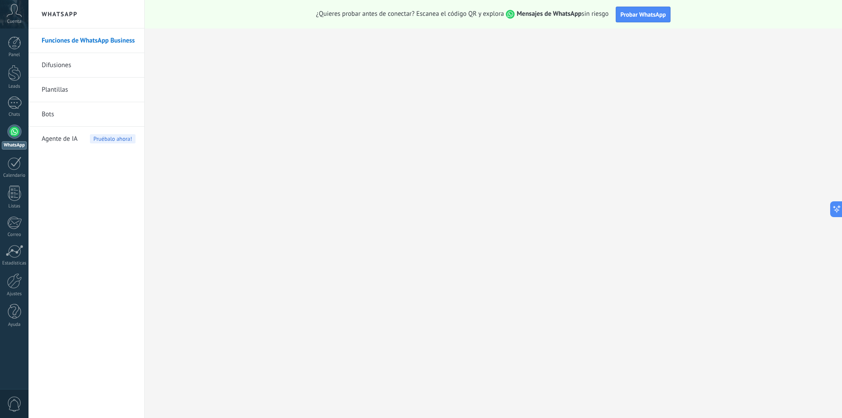
click at [72, 111] on link "Bots" at bounding box center [89, 114] width 94 height 25
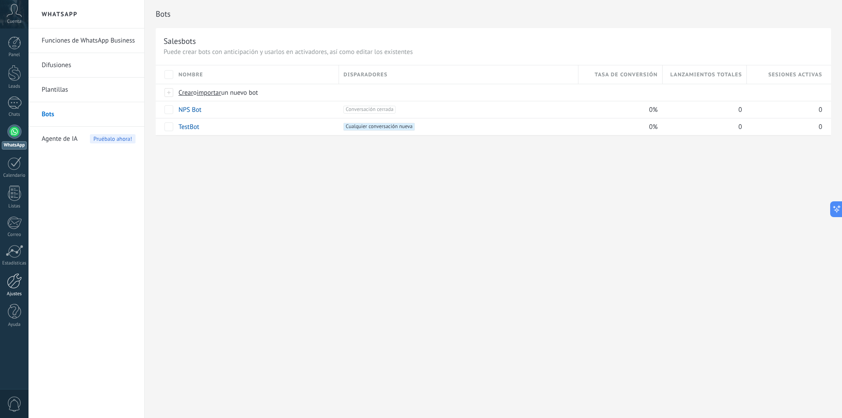
click at [14, 280] on div at bounding box center [14, 280] width 15 height 15
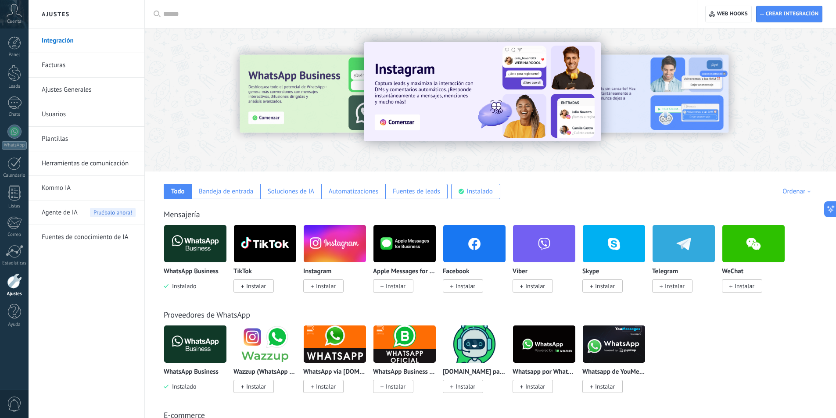
click at [69, 89] on link "Ajustes Generales" at bounding box center [89, 90] width 94 height 25
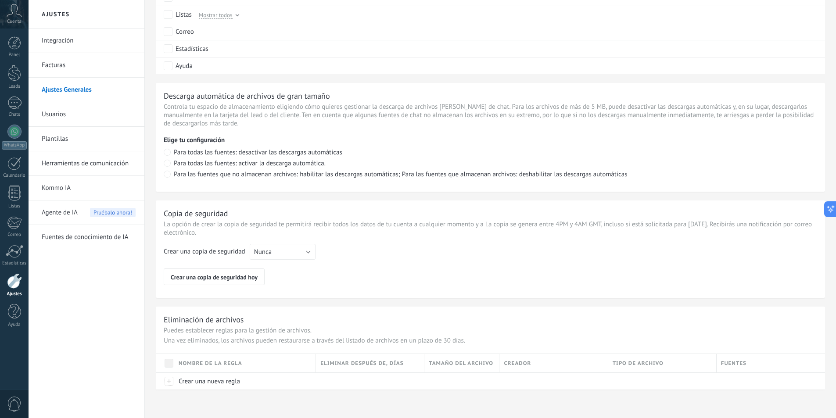
scroll to position [365, 0]
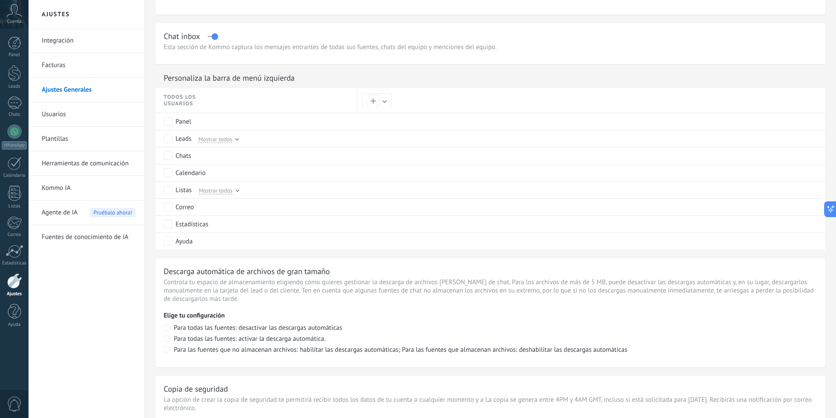
click at [68, 112] on link "Usuarios" at bounding box center [89, 114] width 94 height 25
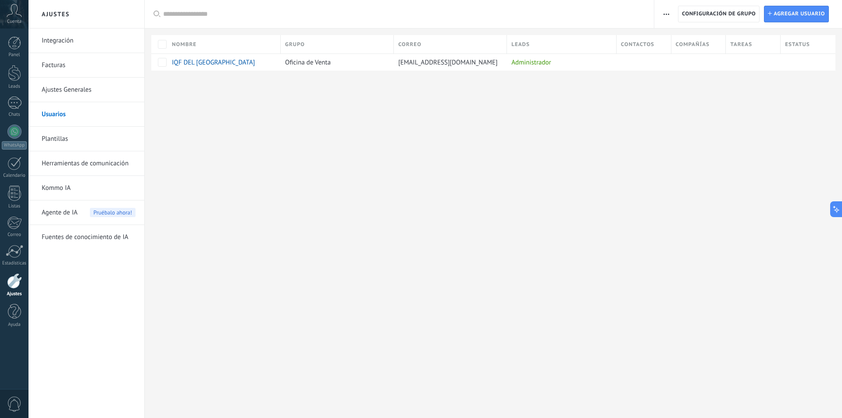
click at [65, 185] on link "Kommo IA" at bounding box center [89, 188] width 94 height 25
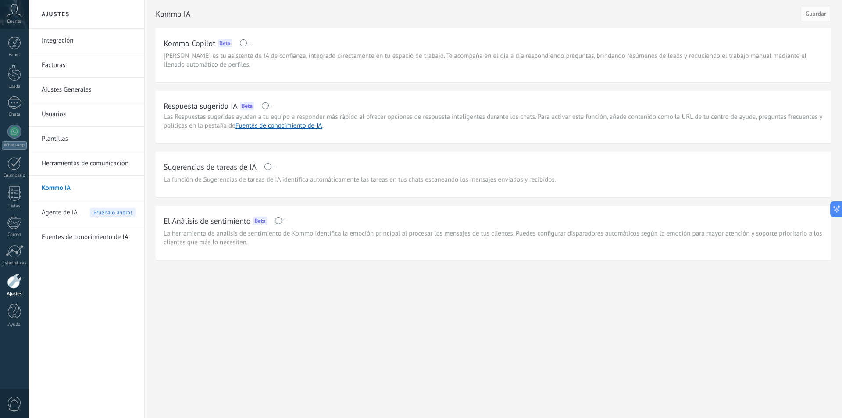
click at [72, 44] on link "Integración" at bounding box center [89, 41] width 94 height 25
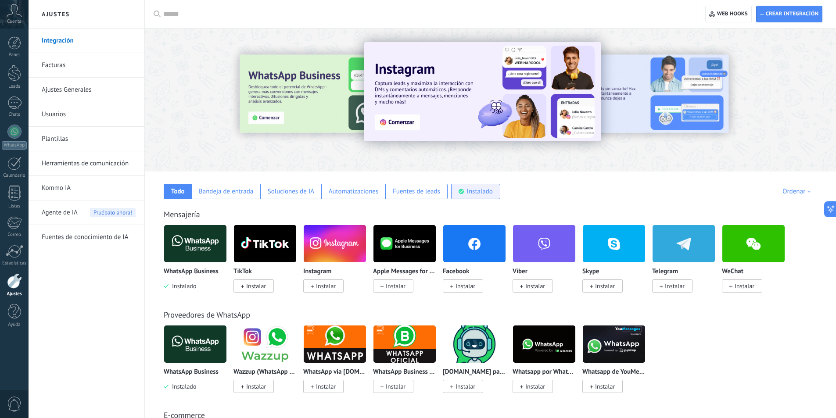
click at [468, 190] on div "Instalado" at bounding box center [480, 191] width 26 height 8
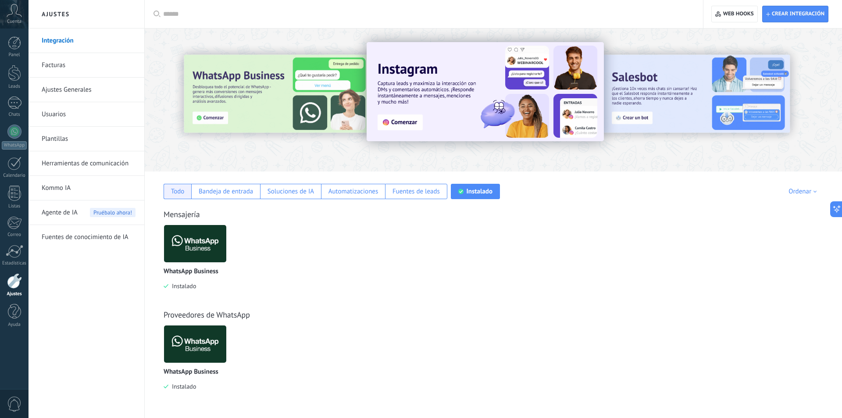
click at [177, 194] on div "Todo" at bounding box center [178, 191] width 14 height 8
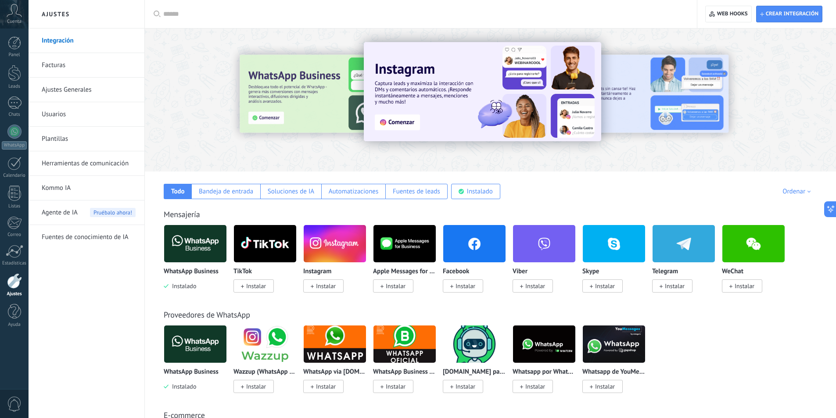
click at [322, 287] on span "Instalar" at bounding box center [326, 286] width 20 height 8
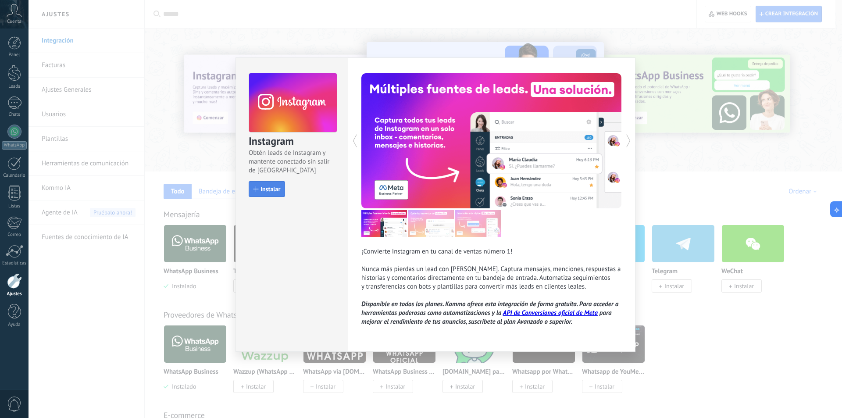
click at [269, 192] on span "Instalar" at bounding box center [271, 189] width 20 height 6
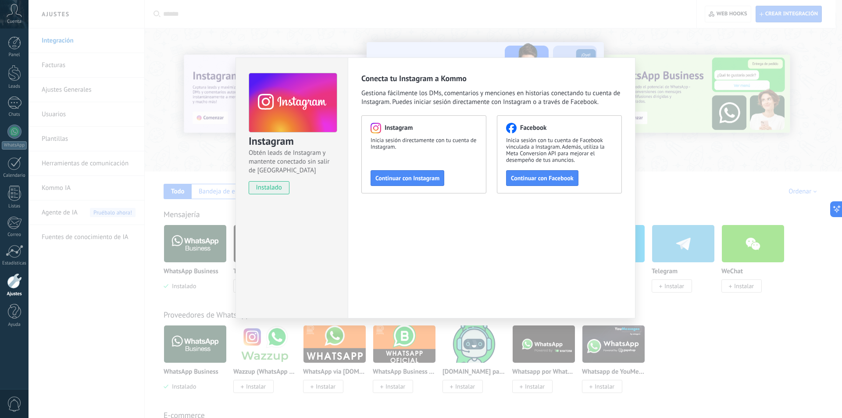
click at [730, 342] on div "Instagram Obtén leads de Instagram y mantente conectado sin salir de Kommo inst…" at bounding box center [436, 209] width 814 height 418
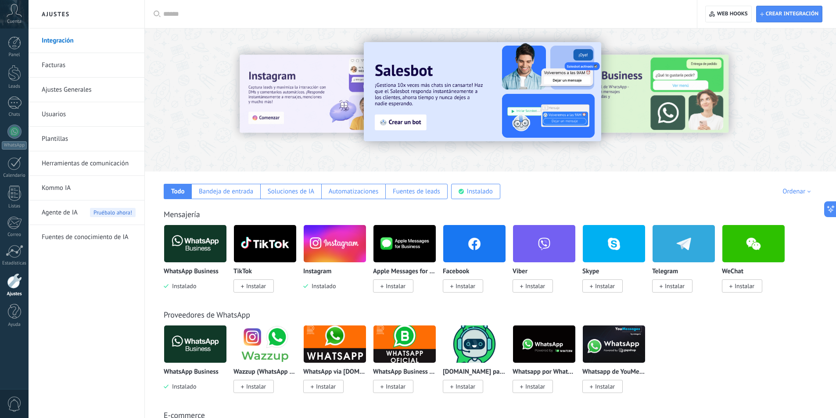
click at [475, 286] on span "Instalar" at bounding box center [465, 286] width 20 height 8
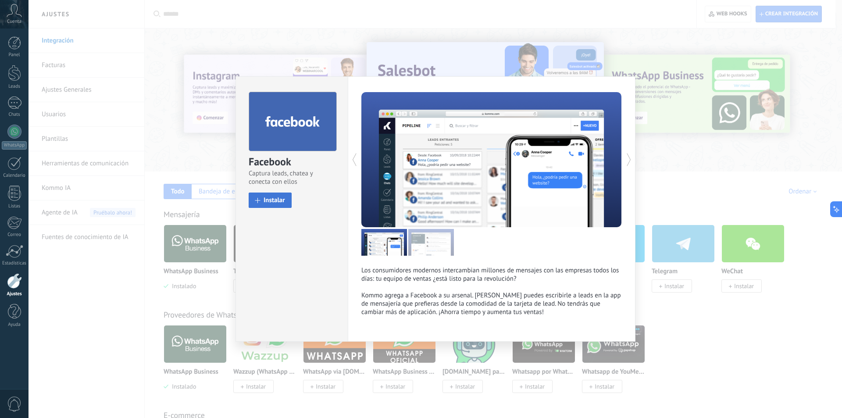
click at [284, 204] on span "Instalar" at bounding box center [274, 200] width 21 height 7
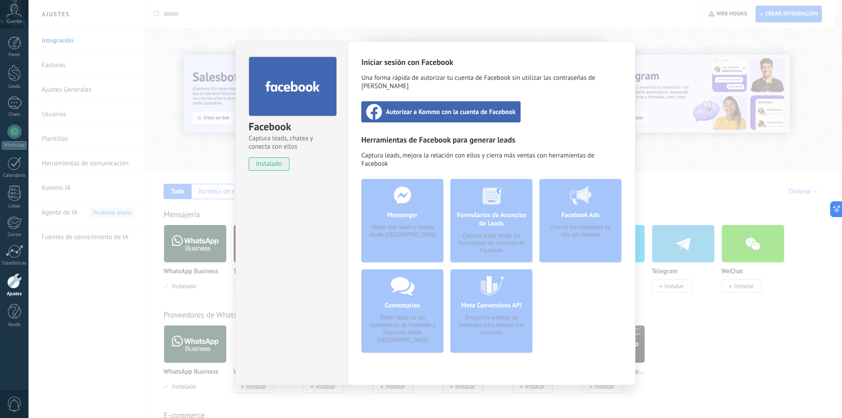
click at [715, 358] on div "Facebook Captura leads, chatea y conecta con ellos instalado Desinstalar Inicia…" at bounding box center [436, 209] width 814 height 418
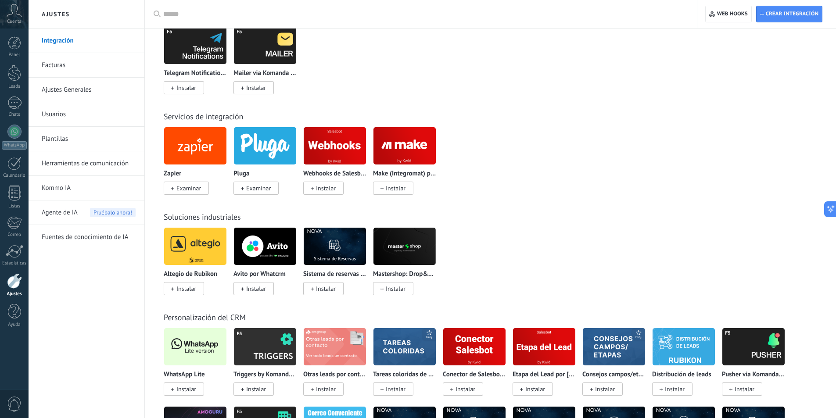
scroll to position [1404, 0]
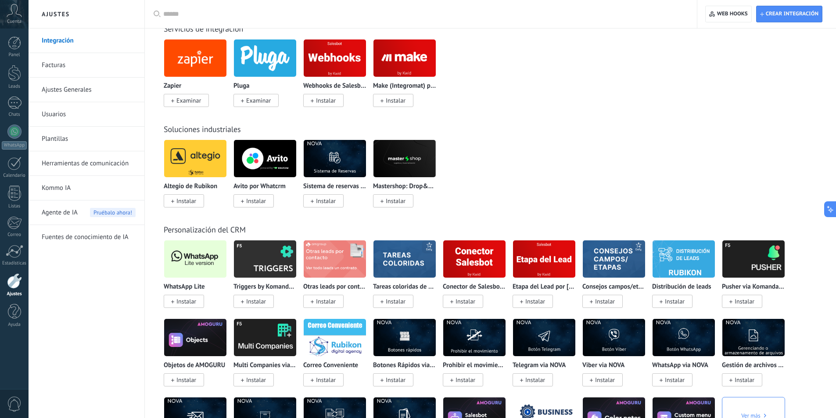
click at [183, 300] on span "Instalar" at bounding box center [186, 301] width 20 height 8
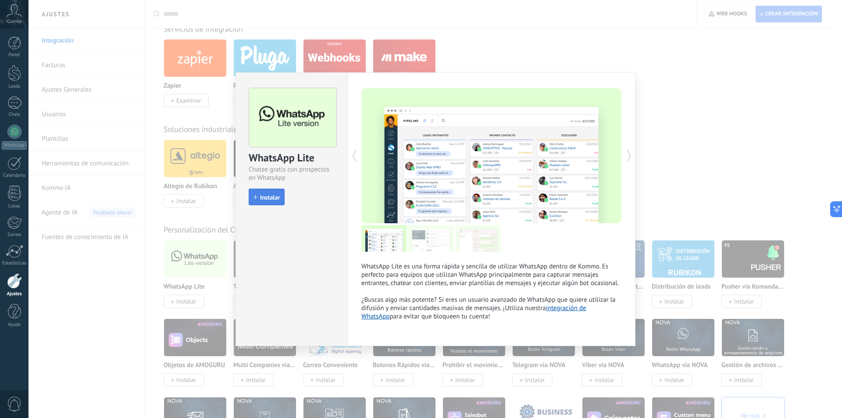
click at [268, 199] on span "Instalar" at bounding box center [270, 197] width 20 height 6
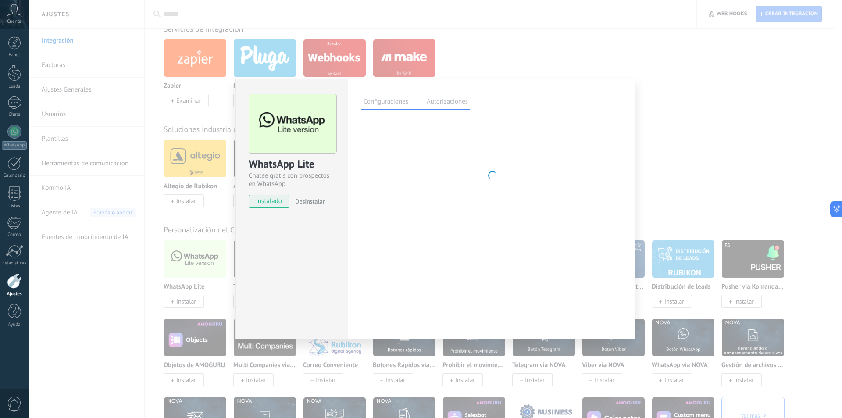
click at [723, 180] on div "WhatsApp Lite Chatee gratis con prospectos en WhatsApp instalado Desinstalar Co…" at bounding box center [436, 209] width 814 height 418
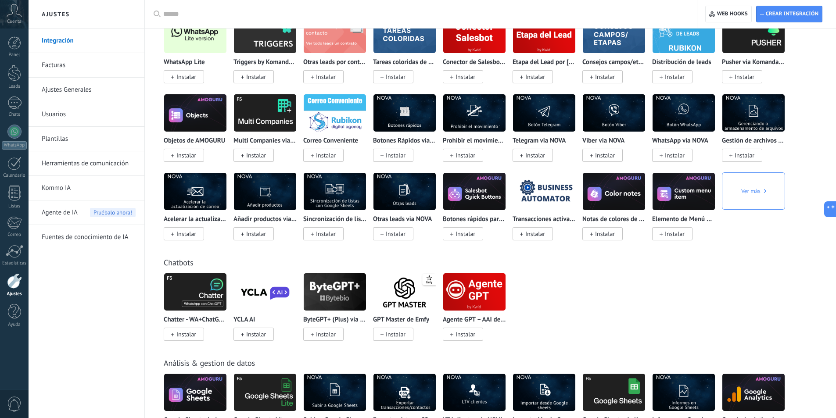
scroll to position [1541, 0]
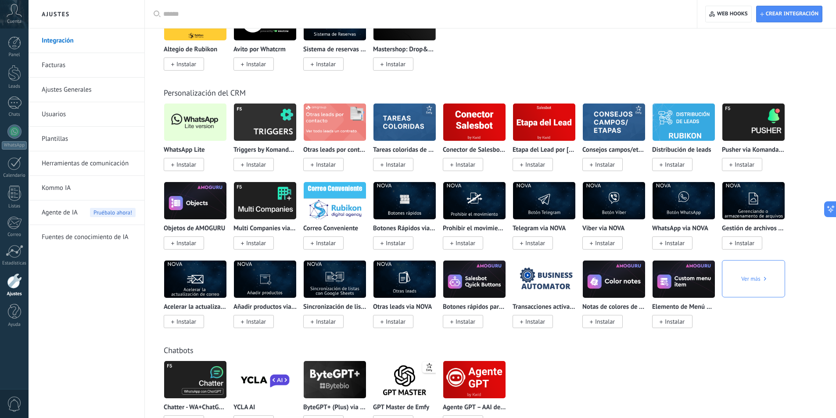
click at [195, 165] on span "Instalar" at bounding box center [186, 165] width 20 height 8
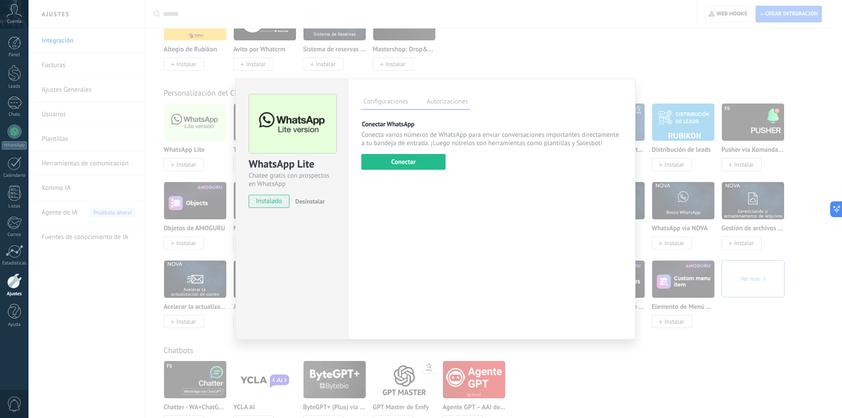
click at [547, 47] on div "WhatsApp Lite Chatee gratis con prospectos en WhatsApp instalado Desinstalar Co…" at bounding box center [436, 209] width 814 height 418
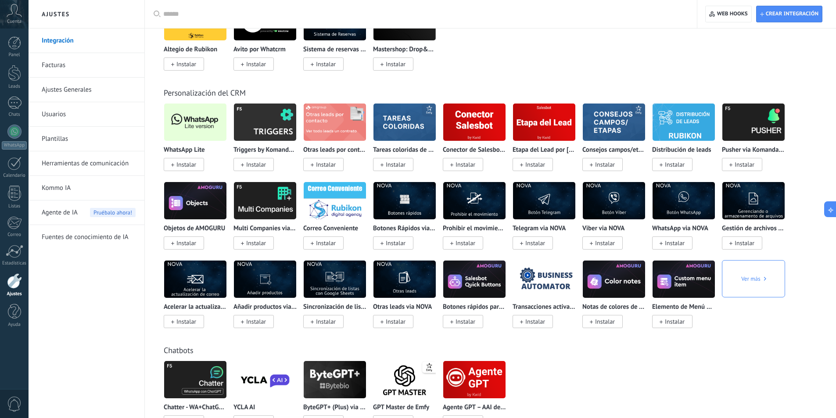
click at [199, 152] on p "WhatsApp Lite" at bounding box center [184, 150] width 41 height 7
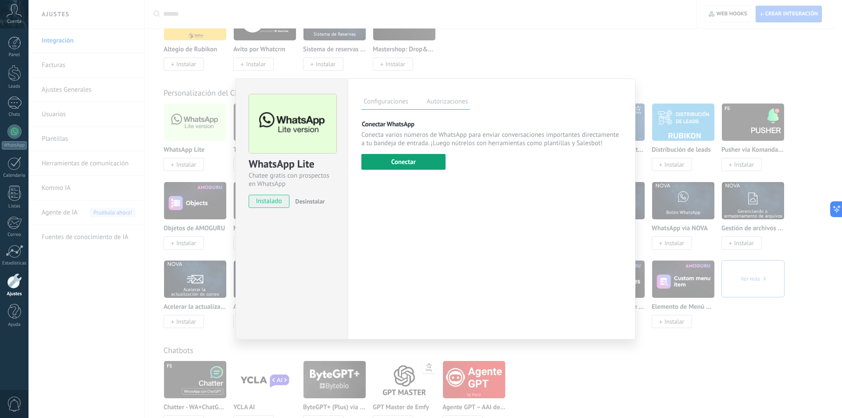
click at [429, 162] on button "Conectar" at bounding box center [404, 162] width 84 height 16
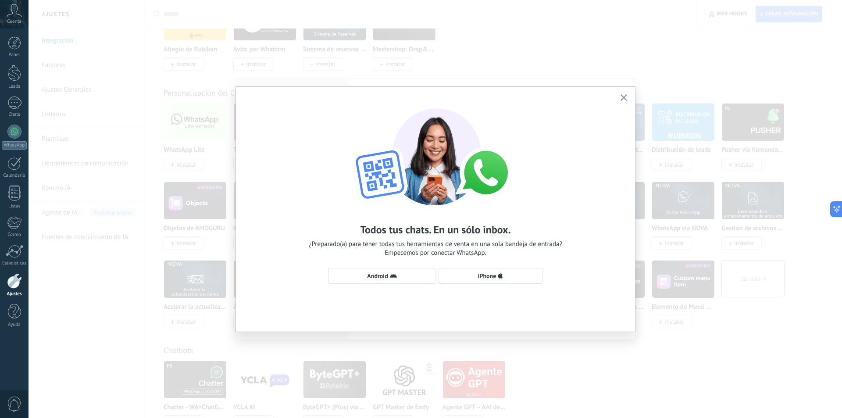
click at [624, 94] on button "button" at bounding box center [624, 98] width 11 height 12
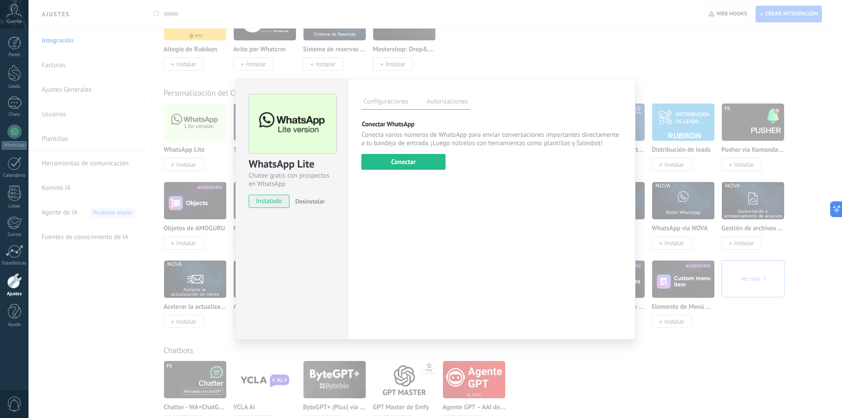
click at [587, 42] on div "WhatsApp Lite Chatee gratis con prospectos en WhatsApp instalado Desinstalar Co…" at bounding box center [436, 209] width 814 height 418
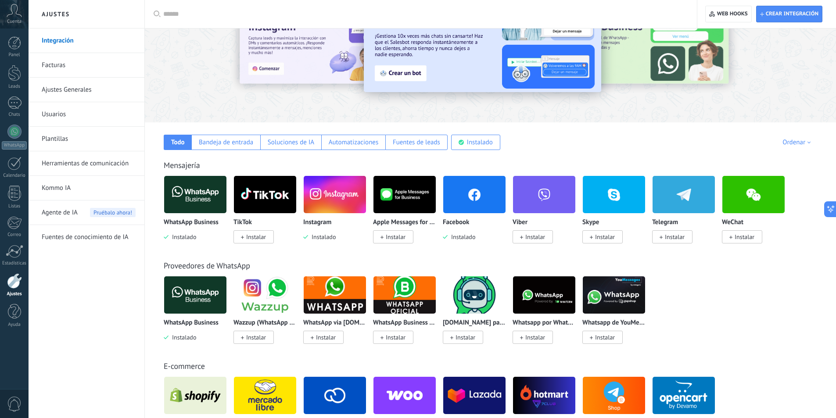
scroll to position [0, 0]
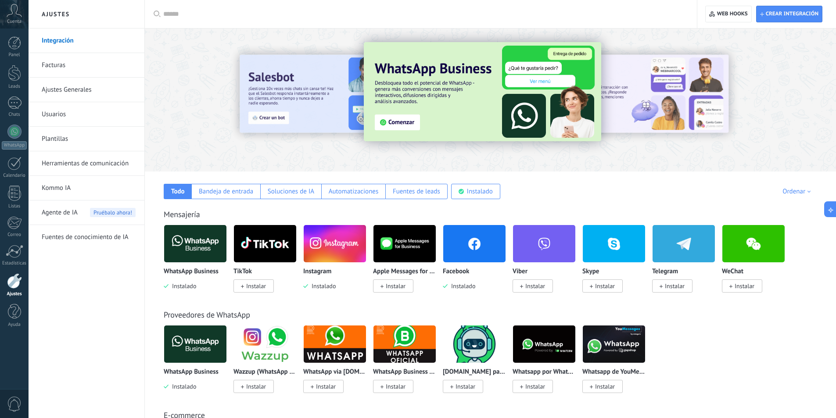
click at [683, 284] on span "Instalar" at bounding box center [675, 286] width 20 height 8
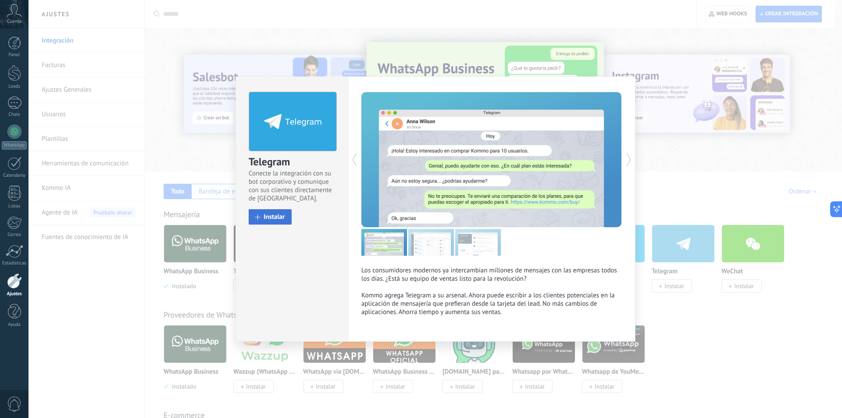
click at [272, 215] on span "Instalar" at bounding box center [274, 217] width 21 height 7
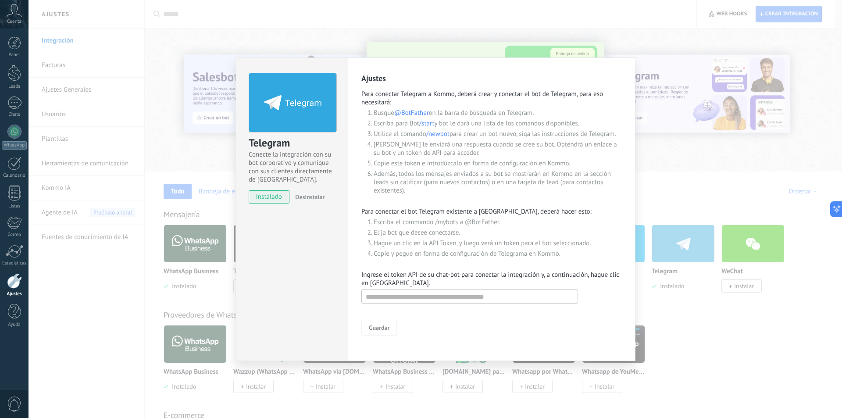
click at [690, 336] on div "Telegram Conecte la integración con su bot corporativo y comunique con sus clie…" at bounding box center [436, 209] width 814 height 418
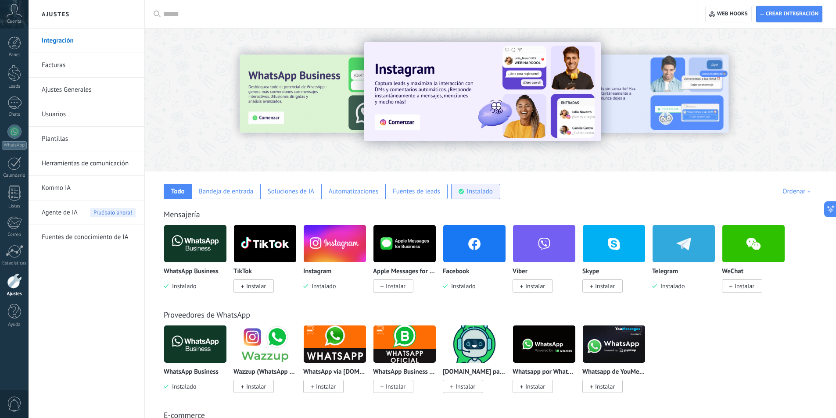
click at [495, 195] on div "Instalado" at bounding box center [475, 191] width 49 height 15
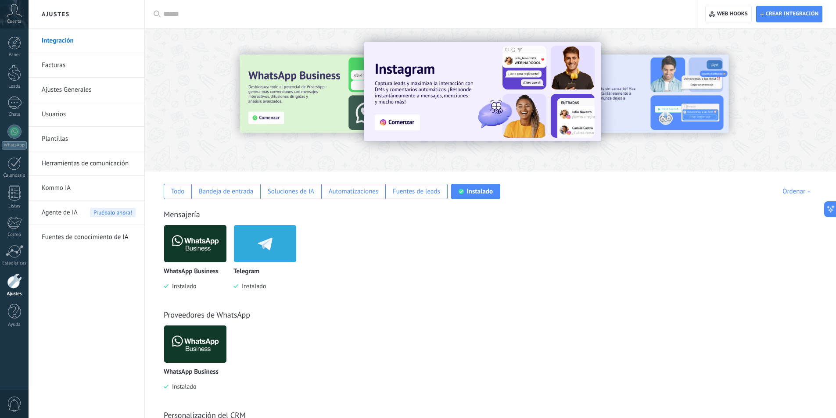
scroll to position [97, 0]
